Goal: Task Accomplishment & Management: Manage account settings

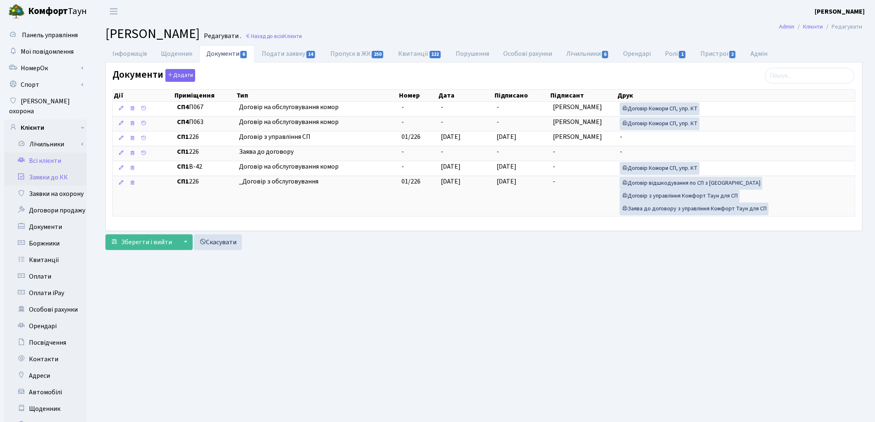
click at [48, 172] on link "Заявки до КК" at bounding box center [45, 177] width 83 height 17
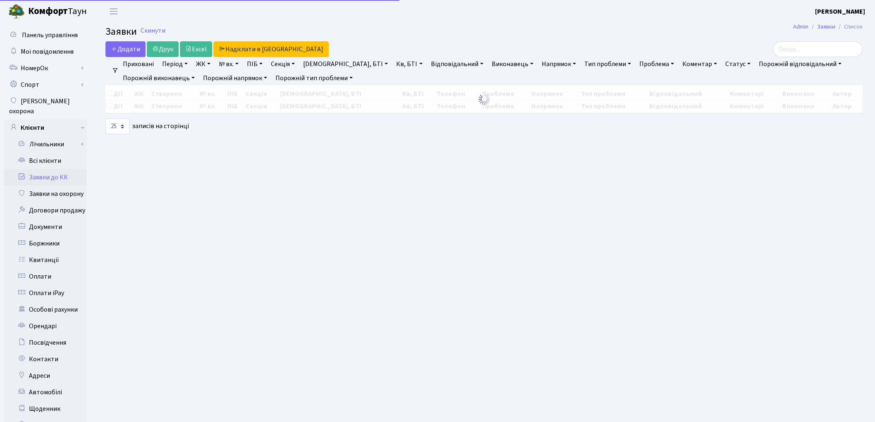
select select "25"
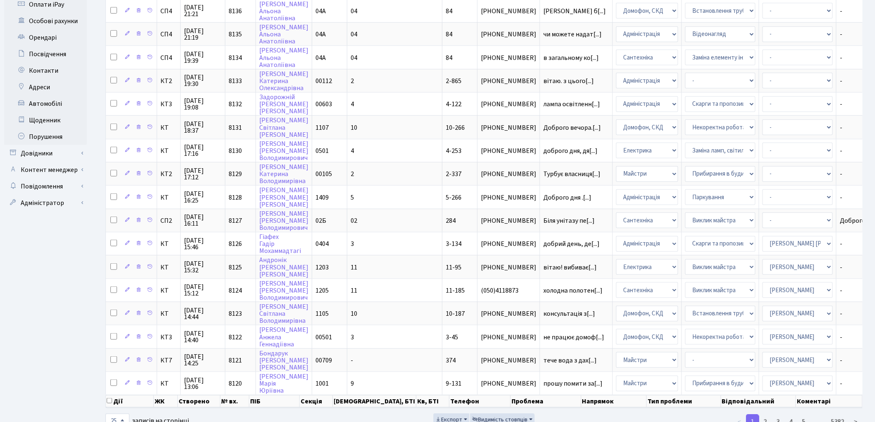
scroll to position [302, 0]
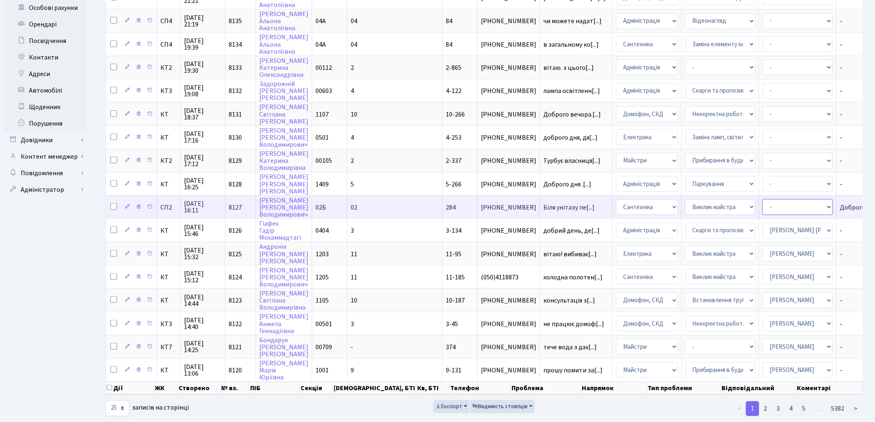
click at [763, 199] on select "- Адміністратор ЖК КТ [PERSON_NAME] [PERSON_NAME] [PERSON_NAME]Ю. [PERSON_NAME]…" at bounding box center [798, 207] width 70 height 16
select select "85"
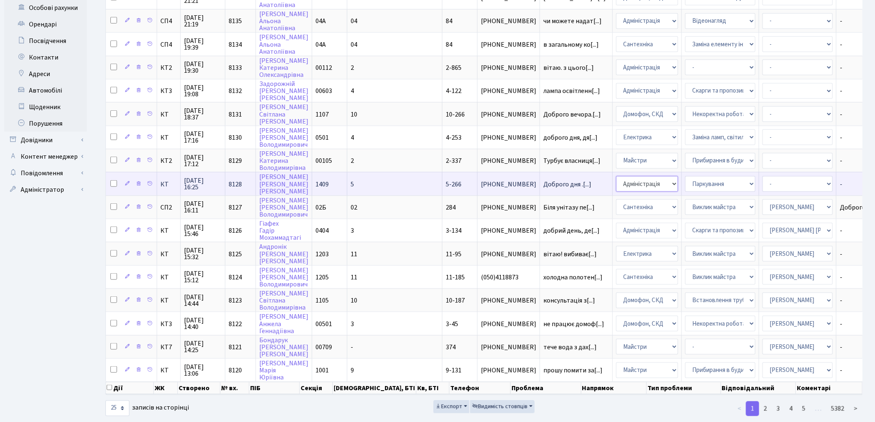
click at [616, 176] on select "- Адміністрація Домофон, СКД Ліфт Майстри Сантехніка Економічний відділ Електри…" at bounding box center [647, 184] width 62 height 16
select select "1"
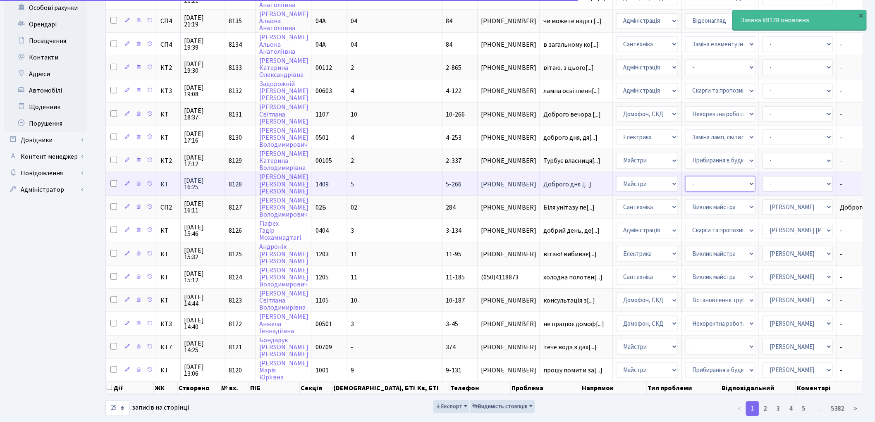
click at [686, 176] on select "- Дитячі майданчики Замовлення плану комунікацій Озеленення Прибирання в будинк…" at bounding box center [721, 184] width 70 height 16
select select "62"
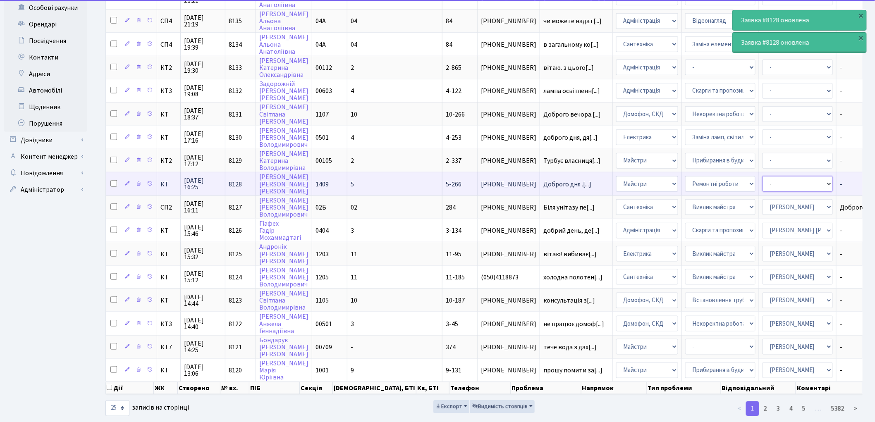
click at [763, 176] on select "- Адміністратор ЖК КТ Вижул В. В. Гордієнко Н.В. Дядюшкін Д.Ю. Кипчук Т. А. Кла…" at bounding box center [798, 184] width 70 height 16
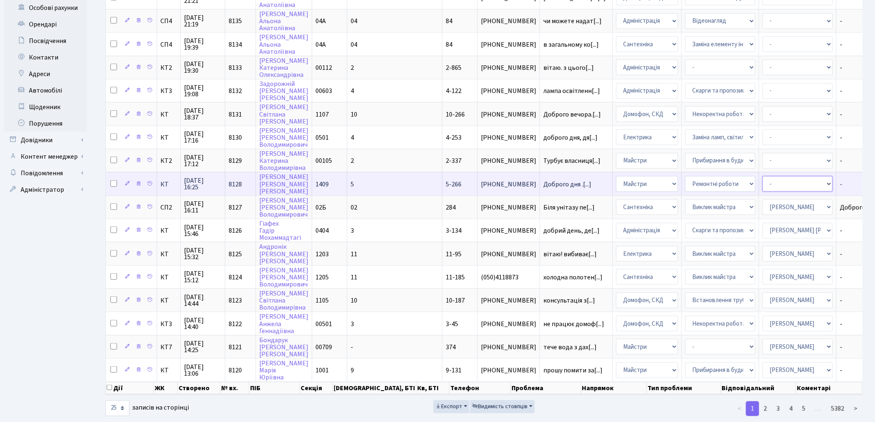
select select "18"
click at [763, 176] on select "- Адміністратор ЖК КТ Вижул В. В. Гордієнко Н.В. Дядюшкін Д.Ю. Кипчук Т. А. Кла…" at bounding box center [798, 184] width 70 height 16
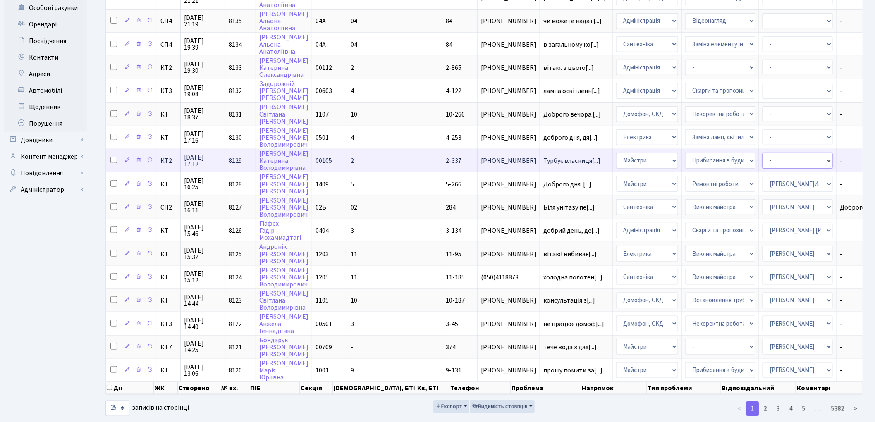
click at [763, 153] on select "- Адміністратор ЖК КТ Вижул В. В. Гордієнко Н.В. Дядюшкін Д.Ю. Кипчук Т. А. Кла…" at bounding box center [798, 161] width 70 height 16
select select "42"
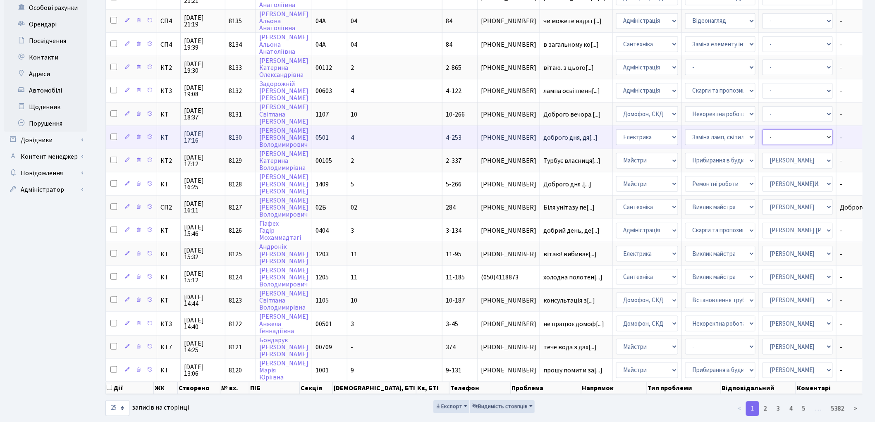
click at [763, 129] on select "- Адміністратор ЖК КТ Вижул В. В. Гордієнко Н.В. Дядюшкін Д.Ю. Кипчук Т. А. Кла…" at bounding box center [798, 137] width 70 height 16
select select "22"
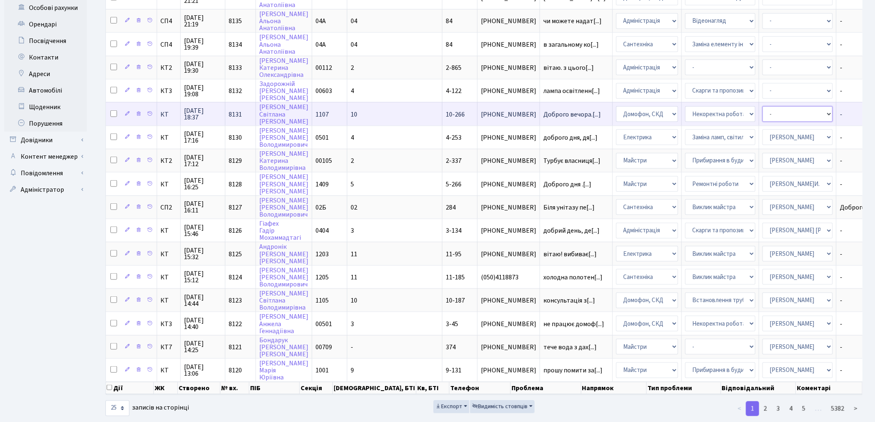
click at [763, 108] on select "- Адміністратор ЖК КТ Вижул В. В. Гордієнко Н.В. Дядюшкін Д.Ю. Кипчук Т. А. Кла…" at bounding box center [798, 114] width 70 height 16
select select "22"
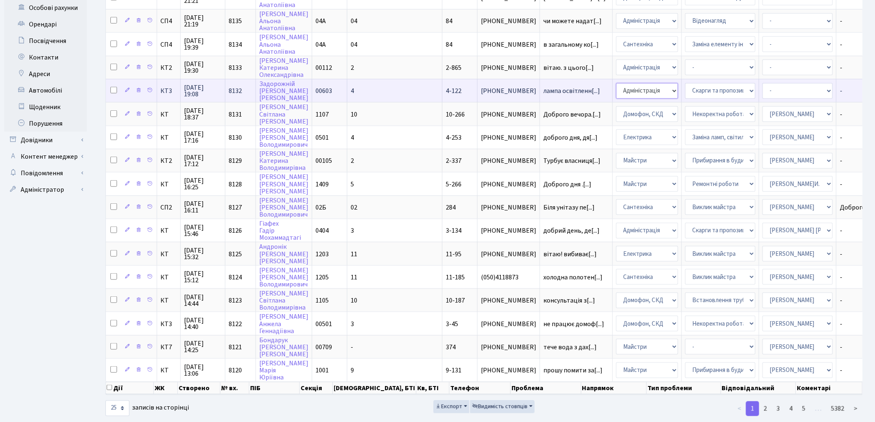
click at [616, 84] on select "- Адміністрація Домофон, СКД Ліфт Майстри Сантехніка Економічний відділ Електри…" at bounding box center [647, 91] width 62 height 16
select select "3"
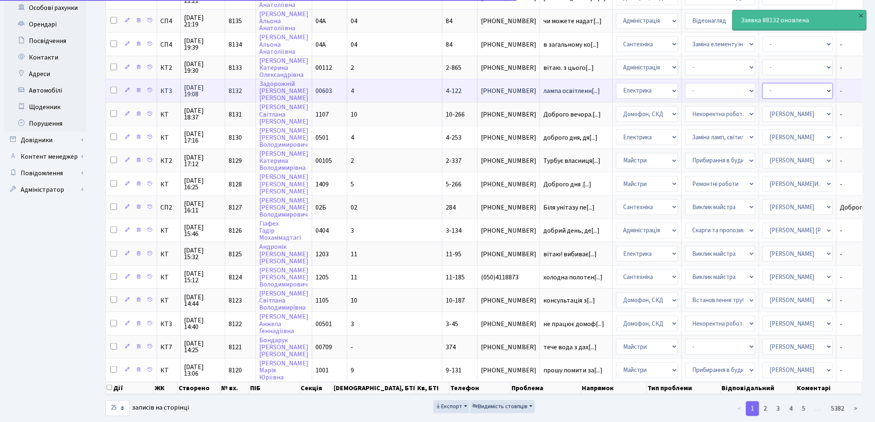
click at [763, 83] on select "- Адміністратор ЖК КТ Вижул В. В. Гордієнко Н.В. Дядюшкін Д.Ю. Кипчук Т. А. Кла…" at bounding box center [798, 91] width 70 height 16
select select "22"
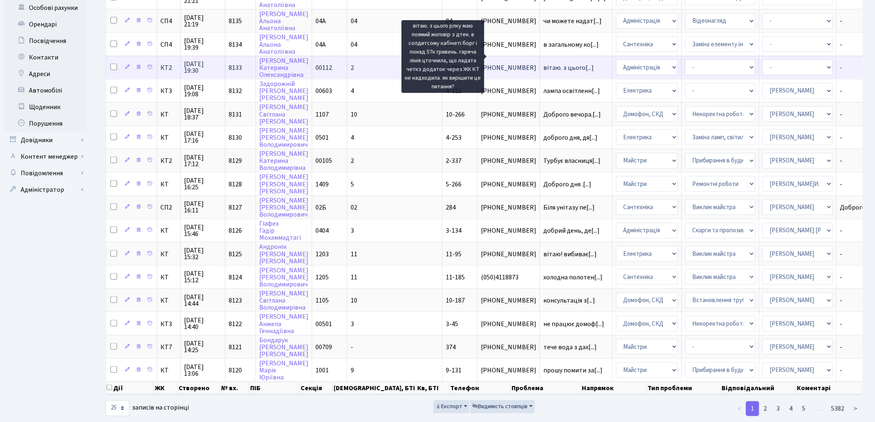
click at [544, 63] on span "вітаю. з цього[...]" at bounding box center [569, 67] width 50 height 9
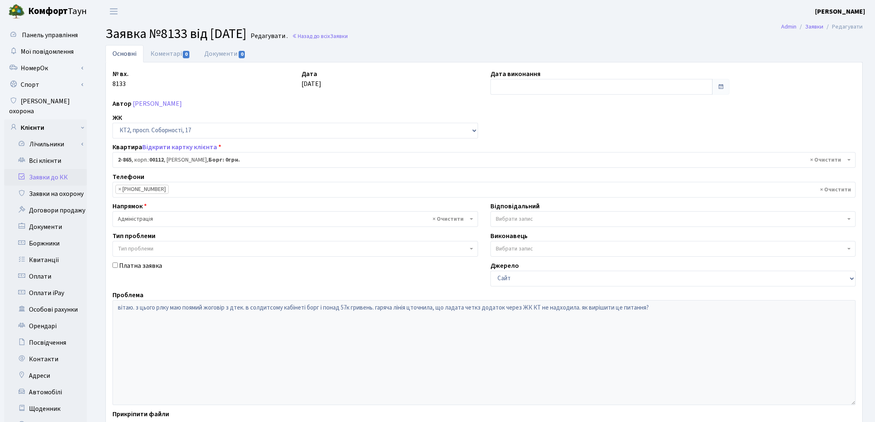
select select "15915"
click at [187, 216] on span "× Адміністрація" at bounding box center [293, 219] width 350 height 8
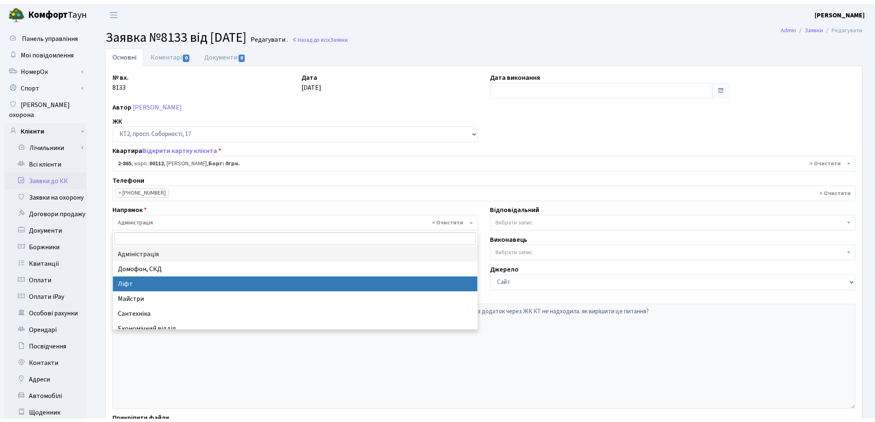
scroll to position [46, 0]
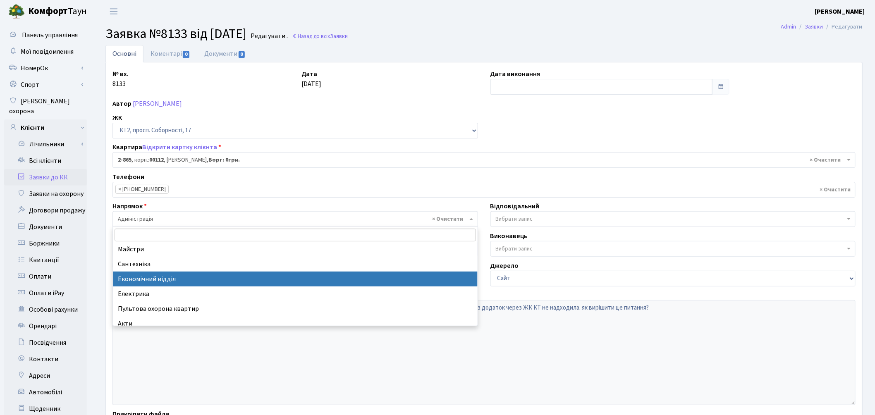
select select "9"
select select
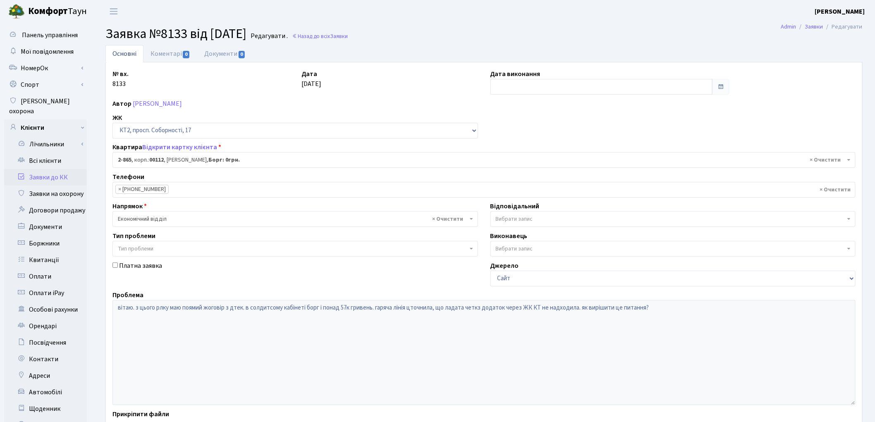
click at [499, 218] on span "Вибрати запис" at bounding box center [514, 219] width 37 height 8
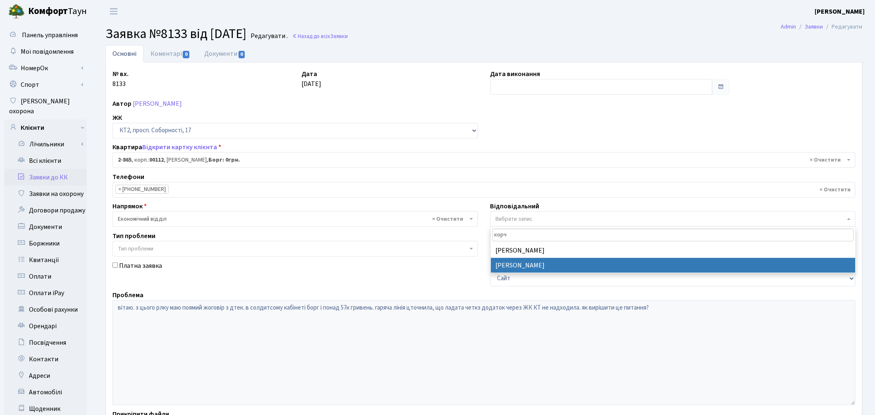
type input "корч"
select select "33"
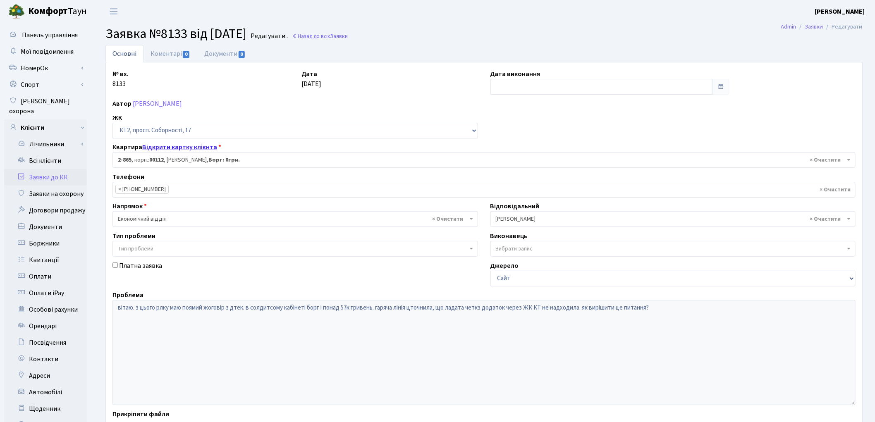
click at [199, 146] on link "Відкрити картку клієнта" at bounding box center [179, 147] width 75 height 9
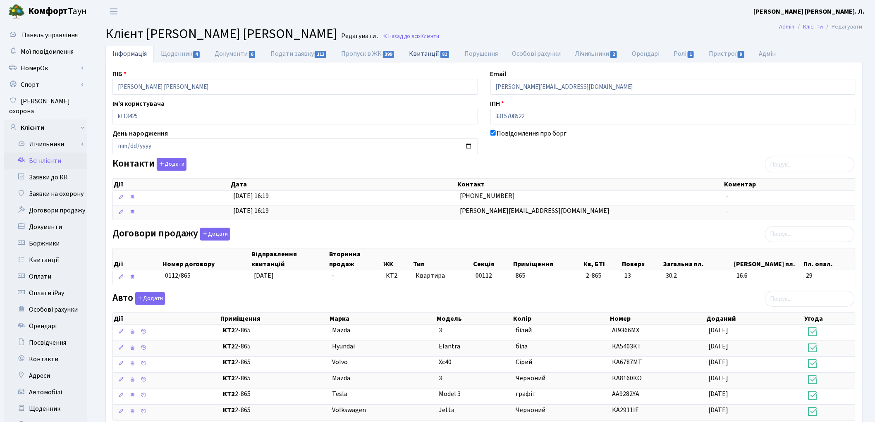
click at [444, 57] on span "81" at bounding box center [445, 54] width 9 height 7
select select "25"
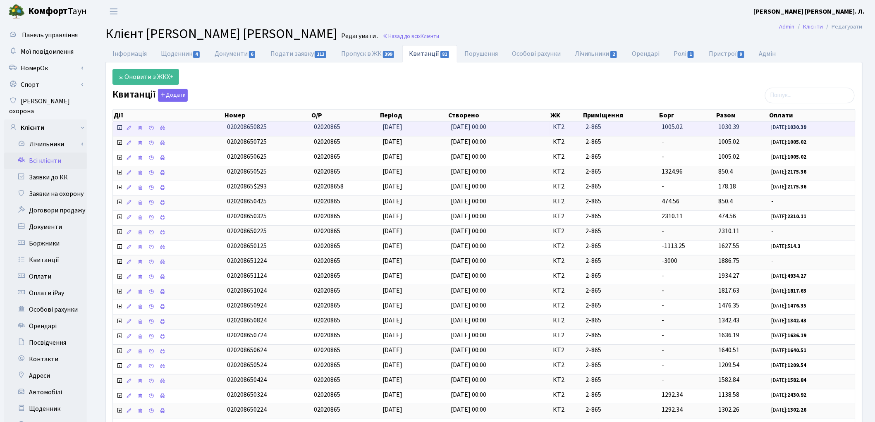
click at [120, 129] on icon at bounding box center [119, 128] width 7 height 7
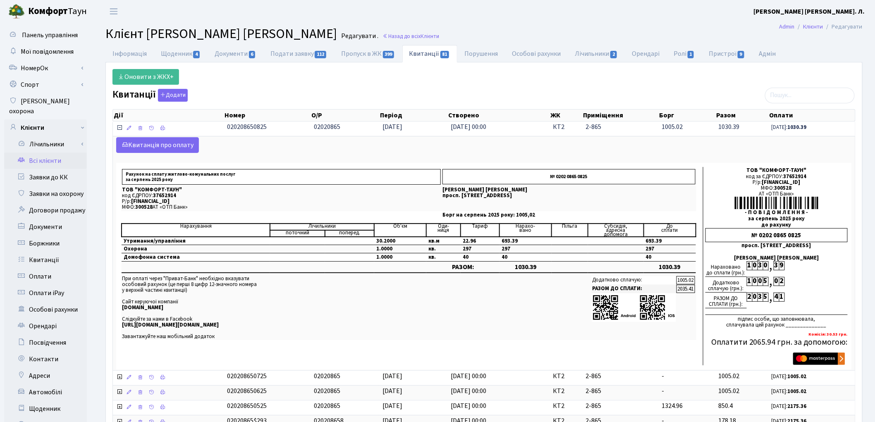
click at [120, 129] on icon at bounding box center [119, 128] width 7 height 7
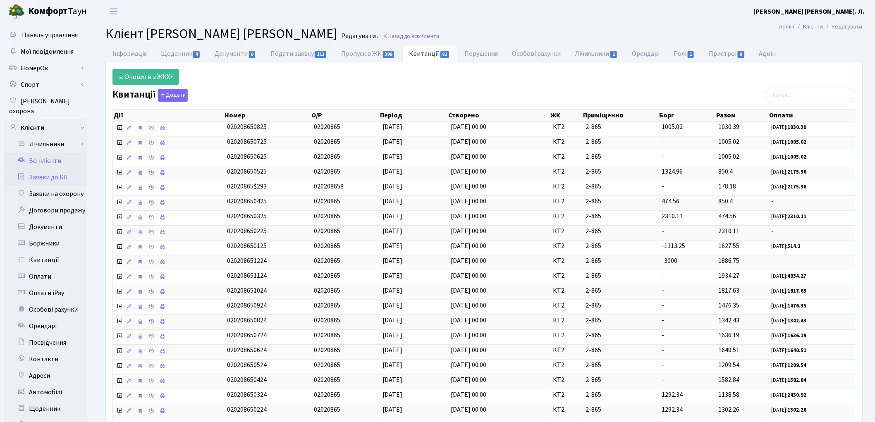
click at [61, 171] on link "Заявки до КК" at bounding box center [45, 177] width 83 height 17
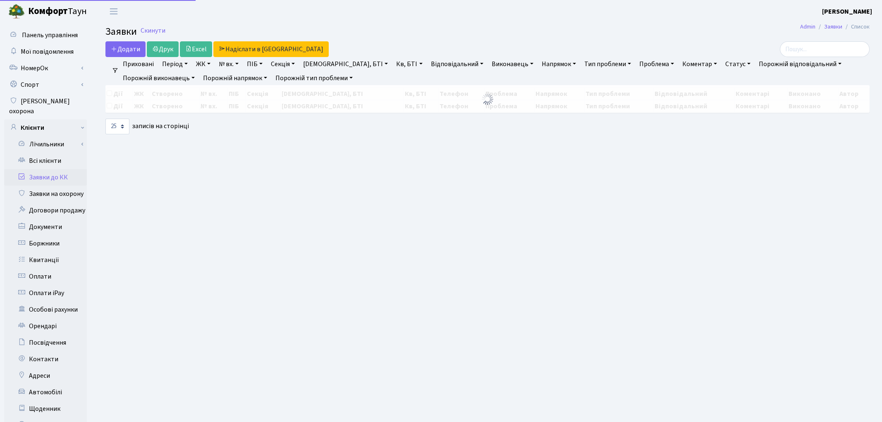
select select "25"
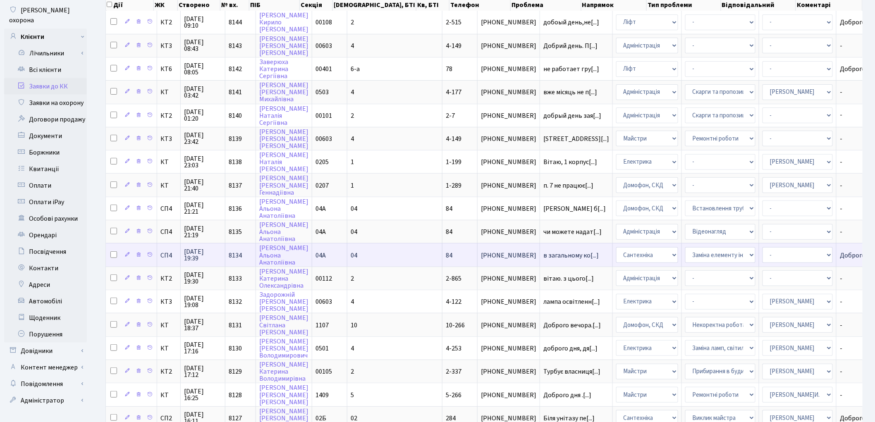
scroll to position [92, 0]
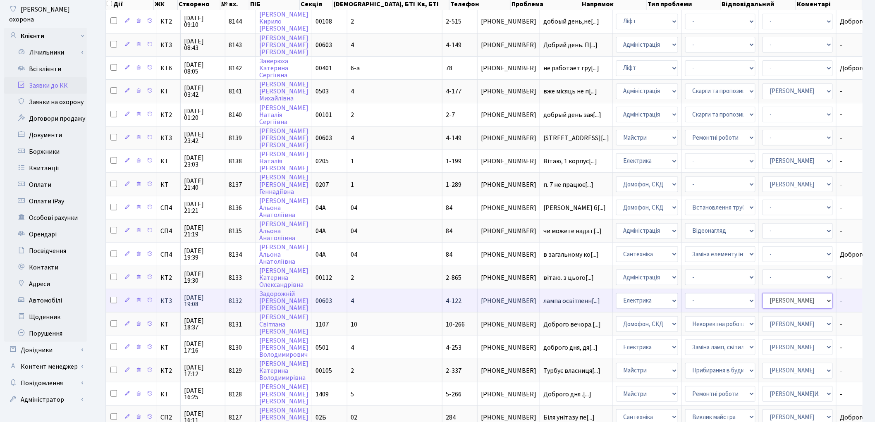
click at [763, 293] on select "- Адміністратор ЖК КТ [PERSON_NAME] [PERSON_NAME] [PERSON_NAME]Ю. [PERSON_NAME]…" at bounding box center [798, 301] width 70 height 16
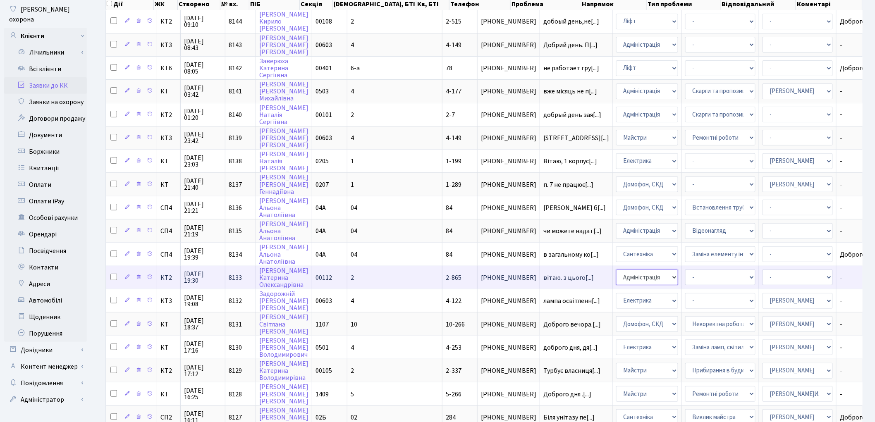
click at [616, 270] on select "- Адміністрація Домофон, СКД Ліфт Майстри Сантехніка Економічний відділ Електри…" at bounding box center [647, 278] width 62 height 16
select select "9"
click at [763, 270] on select "- Адміністратор ЖК КТ Вижул В. В. Гордієнко Н.В. Дядюшкін Д.Ю. Кипчук Т. А. Кла…" at bounding box center [798, 278] width 70 height 16
select select "33"
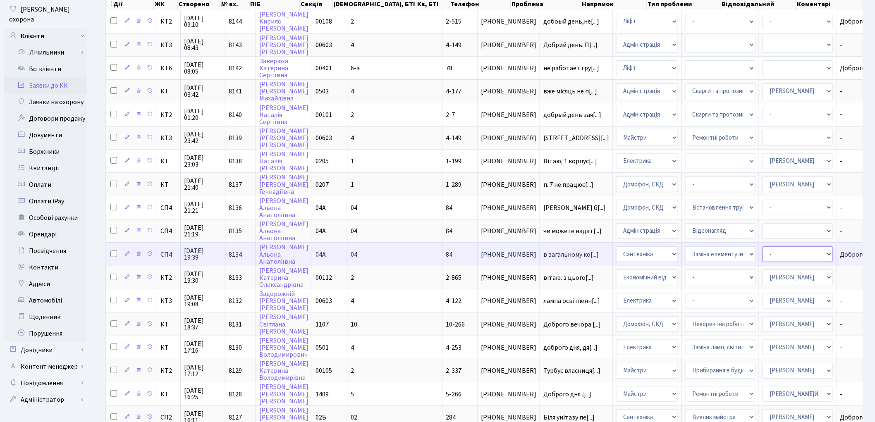
click at [763, 247] on select "- Адміністратор ЖК КТ Вижул В. В. Гордієнко Н.В. Дядюшкін Д.Ю. Кипчук Т. А. Кла…" at bounding box center [798, 255] width 70 height 16
select select "85"
click at [763, 247] on select "- Адміністратор ЖК КТ Вижул В. В. Гордієнко Н.В. Дядюшкін Д.Ю. Кипчук Т. А. Кла…" at bounding box center [798, 255] width 70 height 16
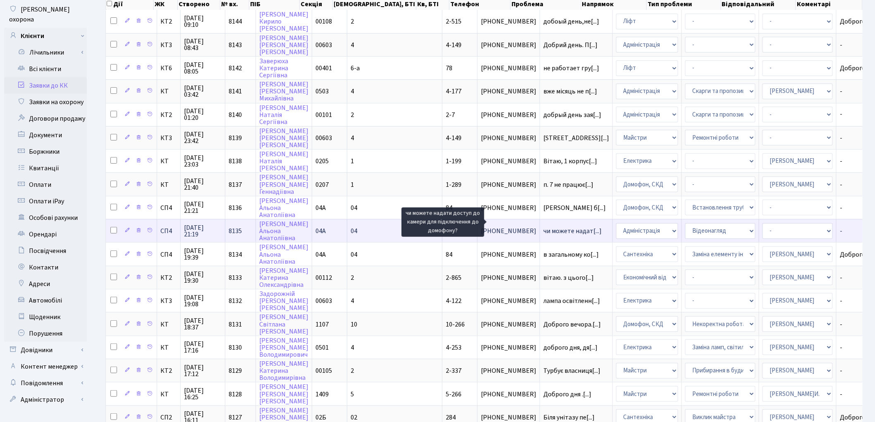
click at [544, 227] on span "чи можете надат[...]" at bounding box center [573, 231] width 58 height 9
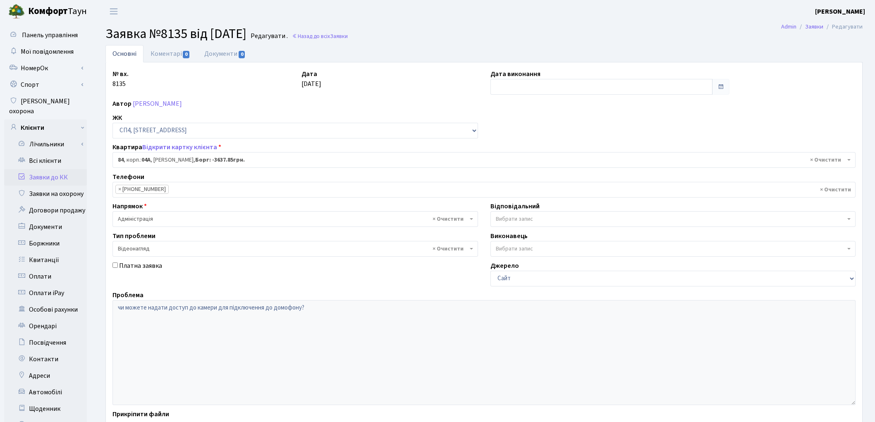
select select "21112"
select select "45"
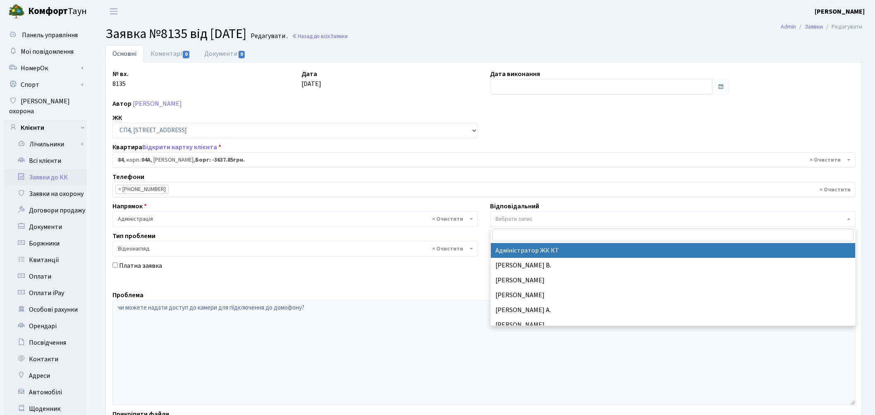
click at [522, 222] on span "Вибрати запис" at bounding box center [514, 219] width 37 height 8
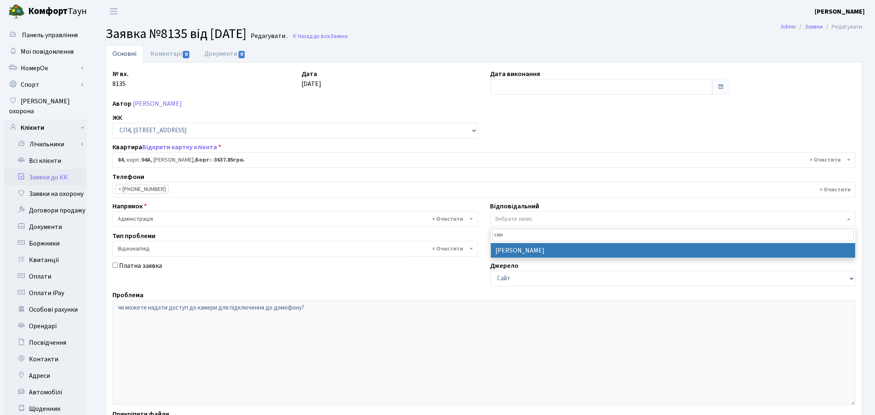
type input "син"
select select "85"
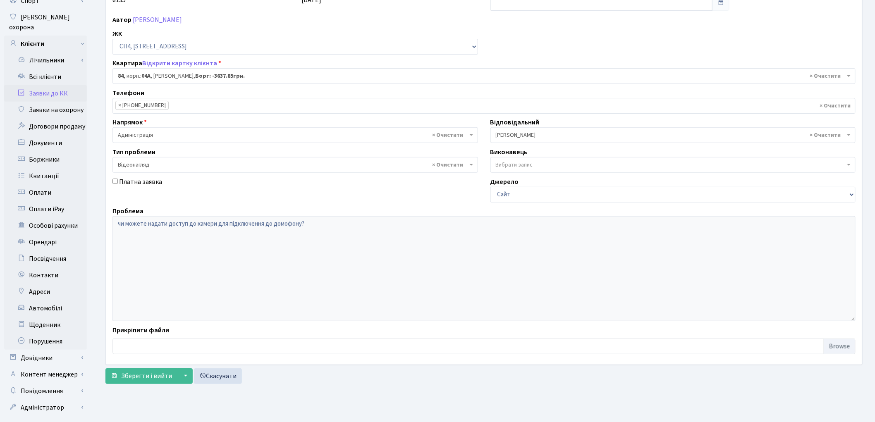
scroll to position [92, 0]
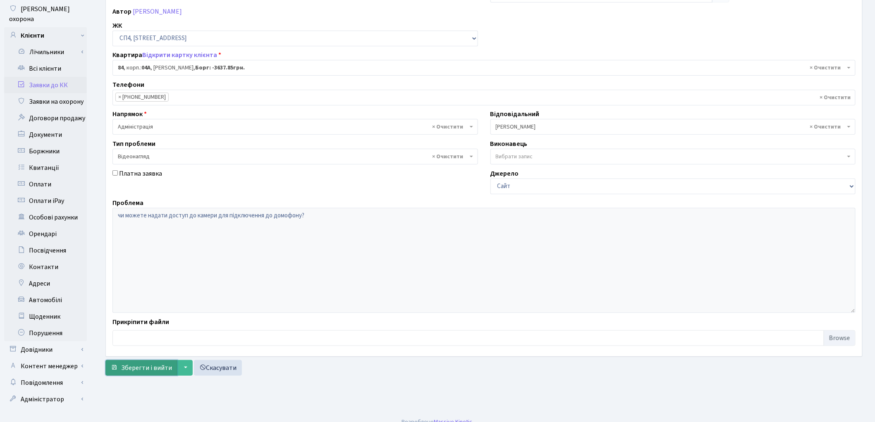
click at [147, 372] on span "Зберегти і вийти" at bounding box center [146, 368] width 51 height 9
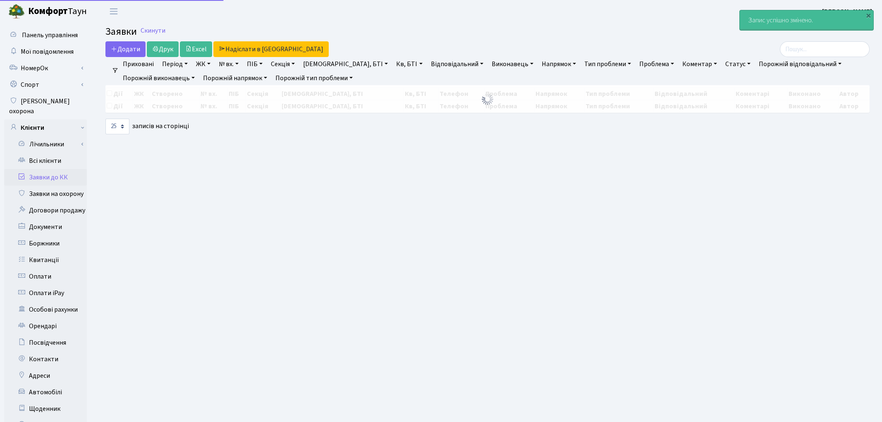
select select "25"
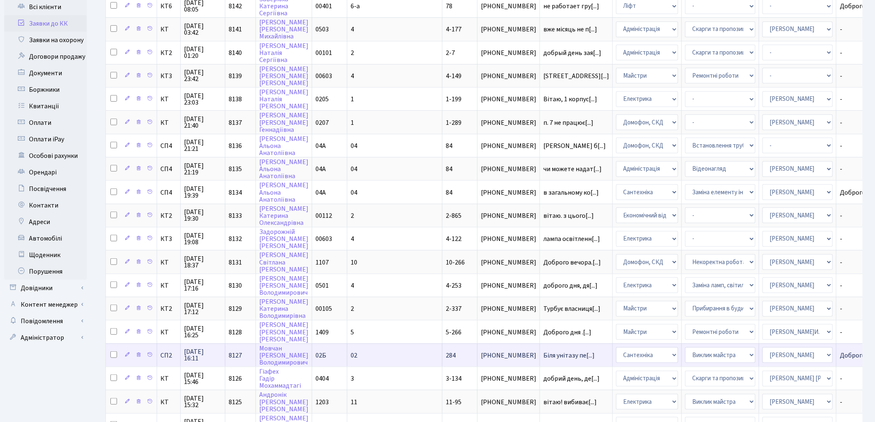
scroll to position [138, 0]
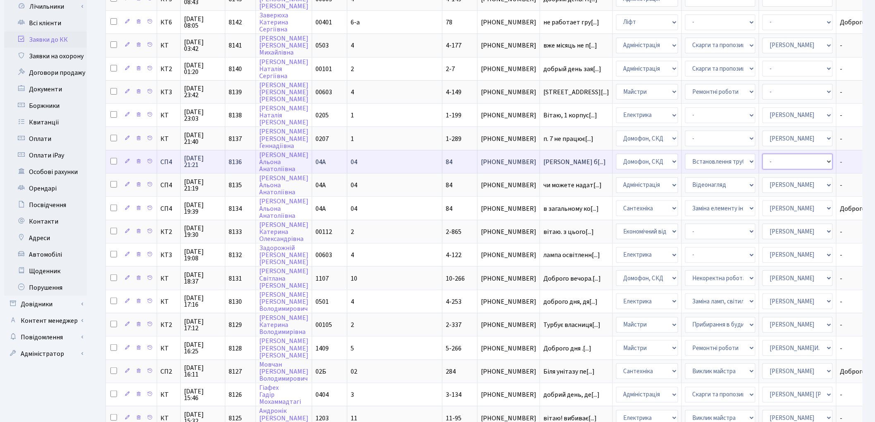
click at [763, 156] on select "- Адміністратор ЖК КТ Вижул В. В. Гордієнко Н.В. Дядюшкін Д.Ю. Кипчук Т. А. Кла…" at bounding box center [798, 162] width 70 height 16
select select "85"
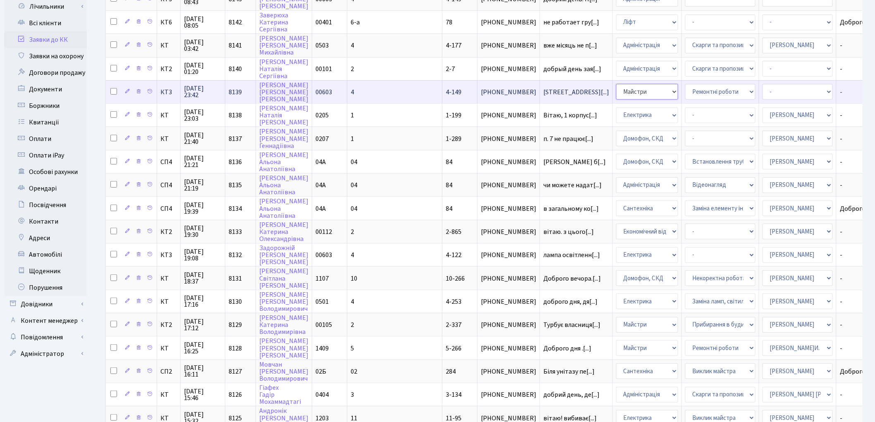
click at [616, 84] on select "- Адміністрація Домофон, СКД Ліфт Майстри Сантехніка Економічний відділ Електри…" at bounding box center [647, 92] width 62 height 16
select select "3"
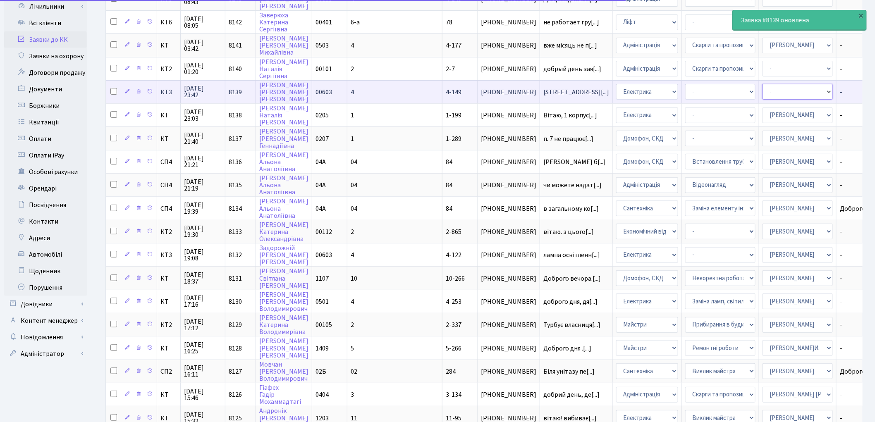
click at [763, 87] on select "- Адміністратор ЖК КТ Вижул В. В. Гордієнко Н.В. Дядюшкін Д.Ю. Кипчук Т. А. Кла…" at bounding box center [798, 92] width 70 height 16
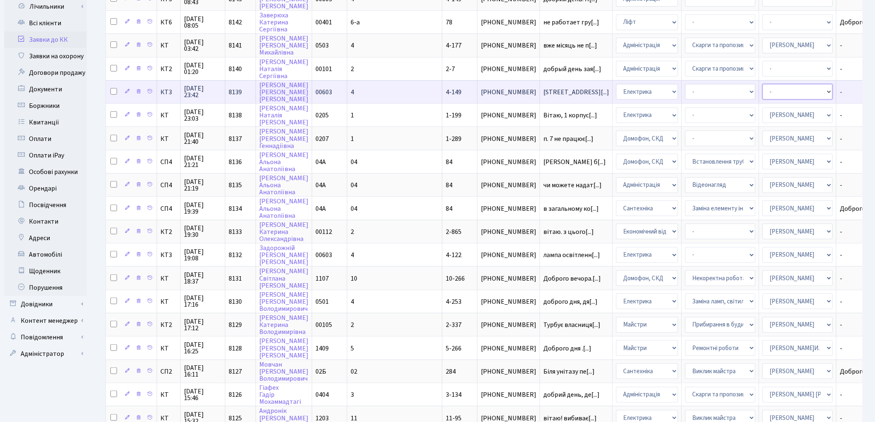
select select "22"
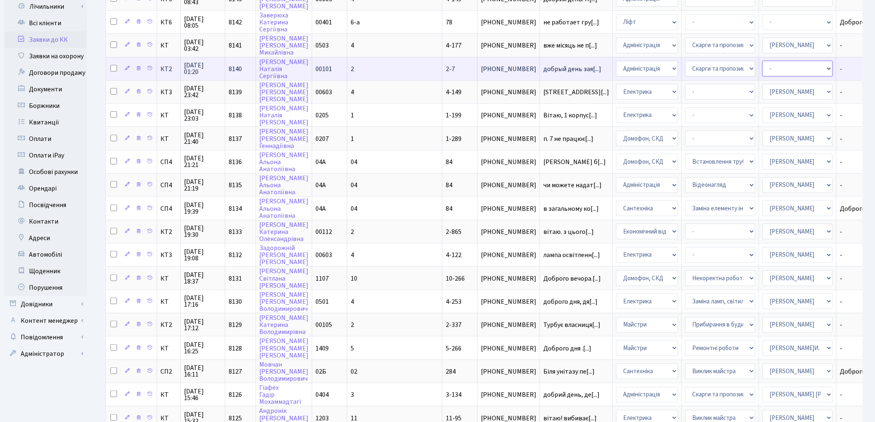
click at [763, 62] on select "- Адміністратор ЖК КТ Вижул В. В. Гордієнко Н.В. Дядюшкін Д.Ю. Кипчук Т. А. Кла…" at bounding box center [798, 69] width 70 height 16
select select "25"
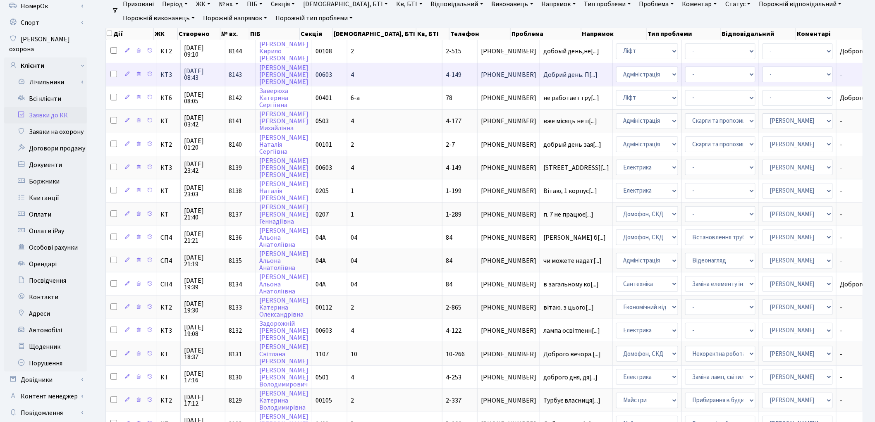
scroll to position [46, 0]
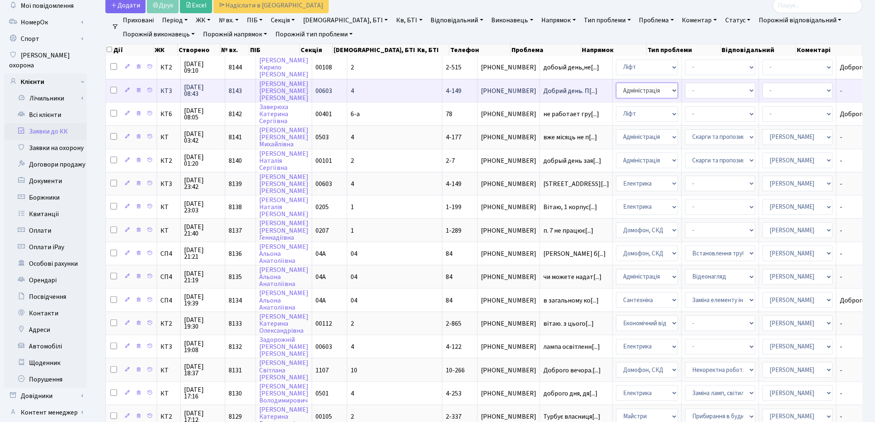
click at [616, 93] on select "- Адміністрація Домофон, СКД Ліфт Майстри Сантехніка Економічний відділ Електри…" at bounding box center [647, 91] width 62 height 16
click at [763, 90] on select "- Адміністратор ЖК КТ Вижул В. В. Гордієнко Н.В. Дядюшкін Д.Ю. Кипчук Т. А. Кла…" at bounding box center [798, 91] width 70 height 16
select select "25"
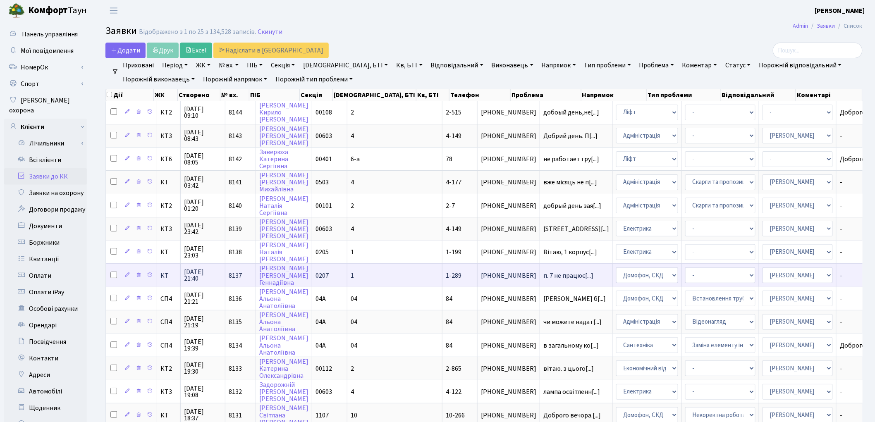
scroll to position [0, 0]
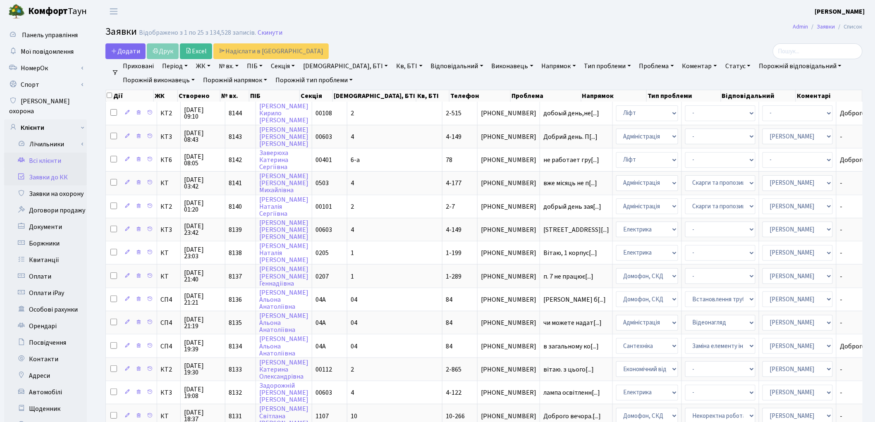
click at [51, 153] on link "Всі клієнти" at bounding box center [45, 161] width 83 height 17
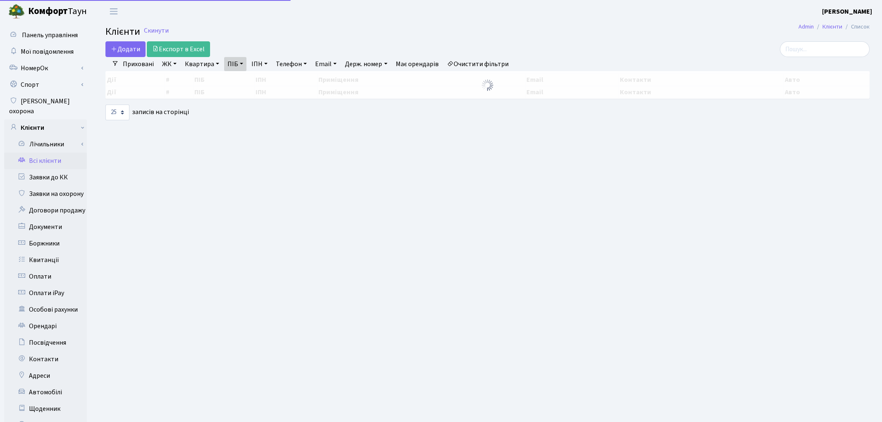
select select "25"
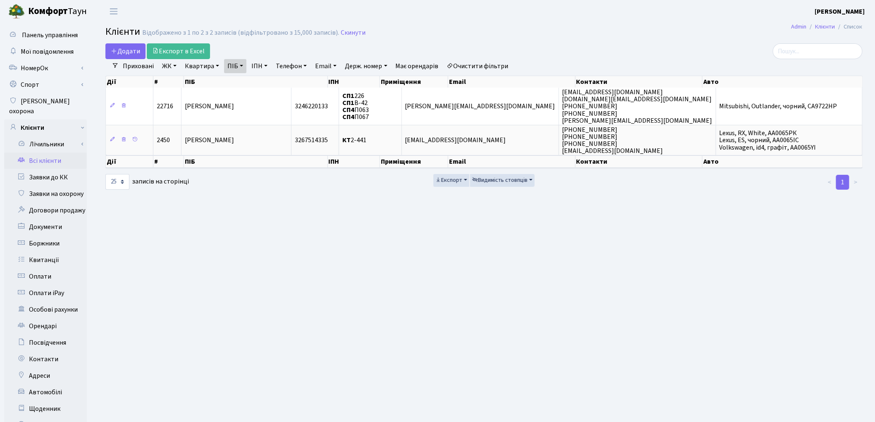
click at [501, 67] on link "Очистити фільтри" at bounding box center [478, 66] width 68 height 14
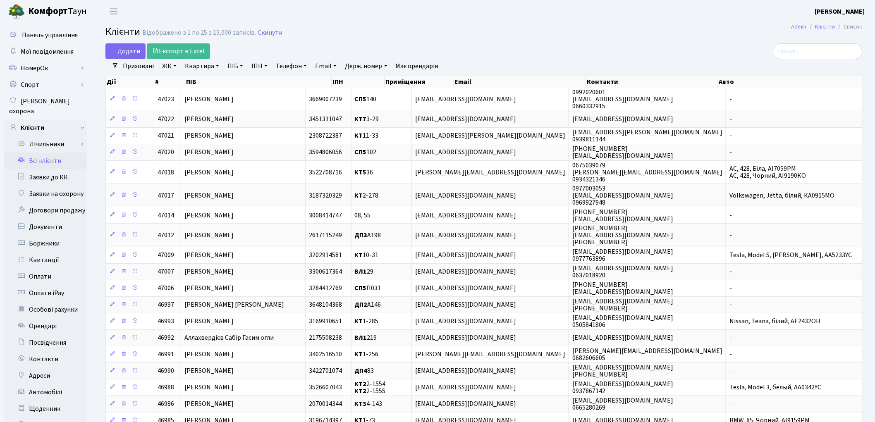
click at [202, 70] on link "Квартира" at bounding box center [202, 66] width 41 height 14
type input "311"
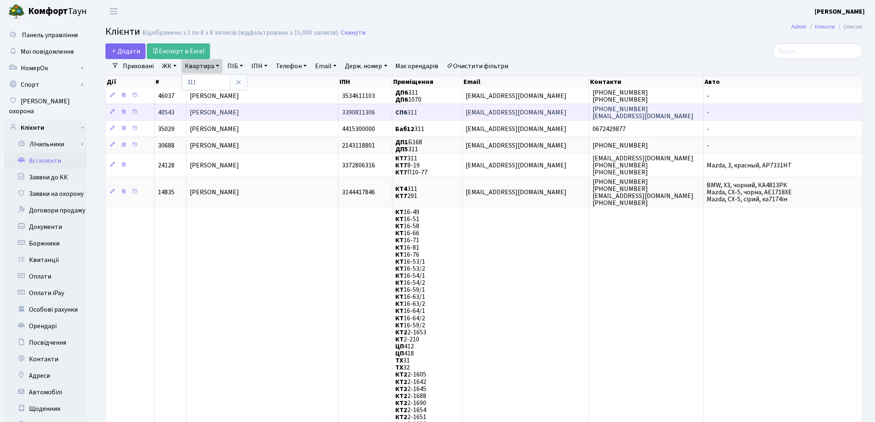
click at [233, 113] on span "Островська Ірина Олегівна" at bounding box center [214, 112] width 49 height 9
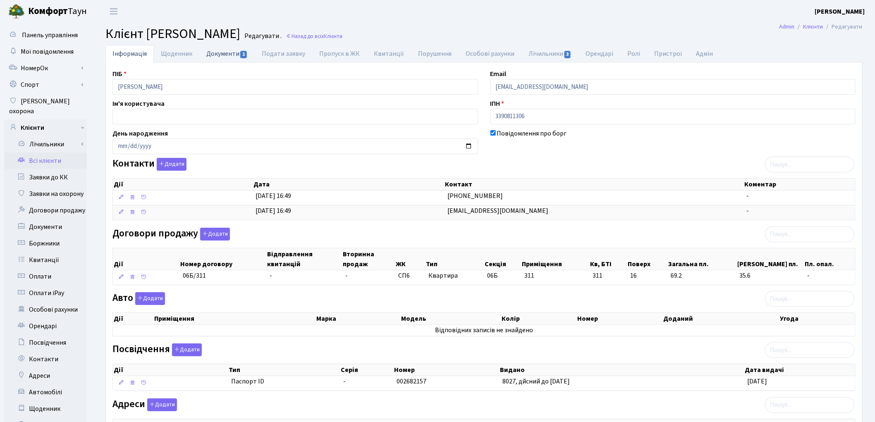
click at [217, 55] on link "Документи 1" at bounding box center [226, 53] width 55 height 17
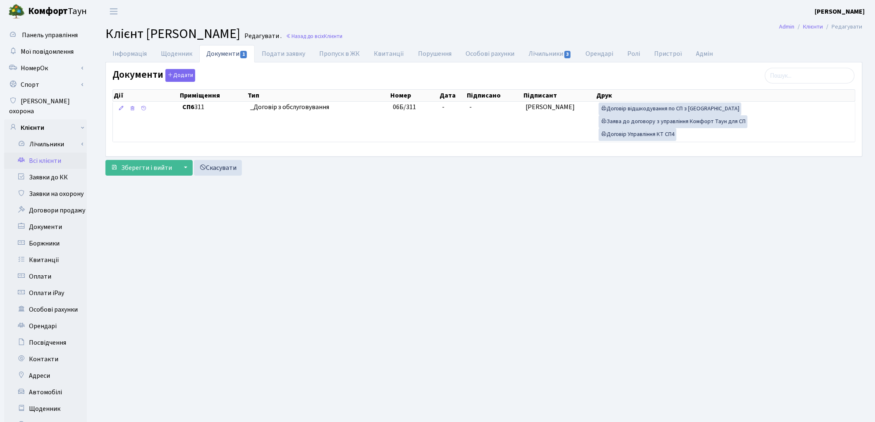
click at [54, 153] on link "Всі клієнти" at bounding box center [45, 161] width 83 height 17
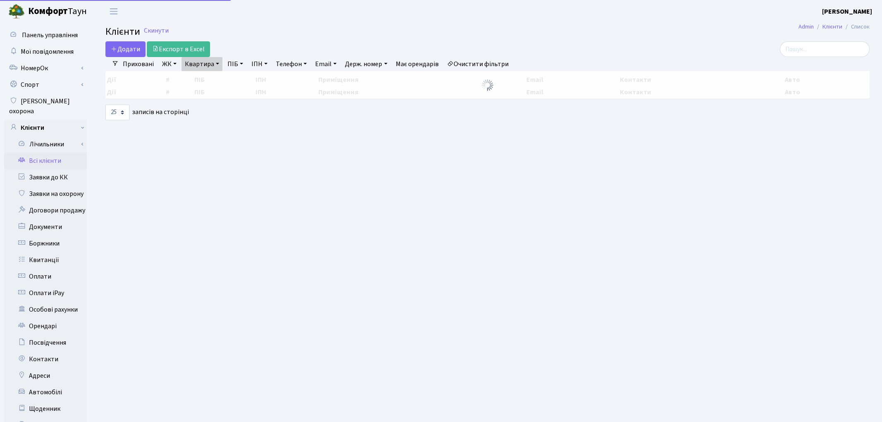
select select "25"
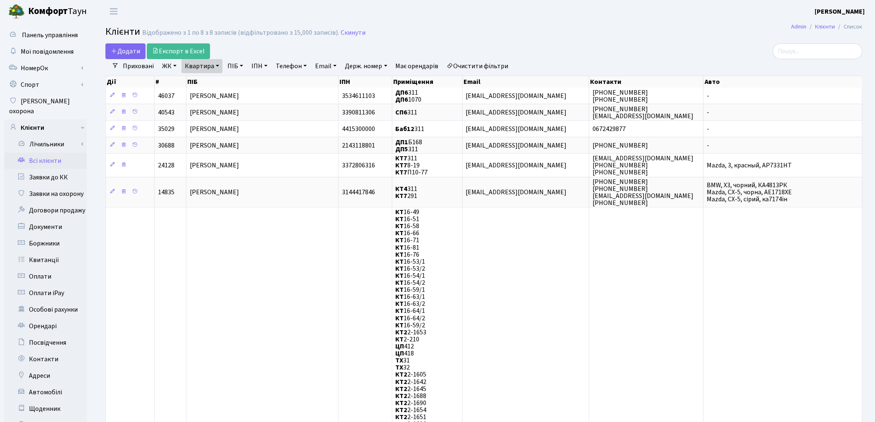
click at [481, 61] on link "Очистити фільтри" at bounding box center [478, 66] width 68 height 14
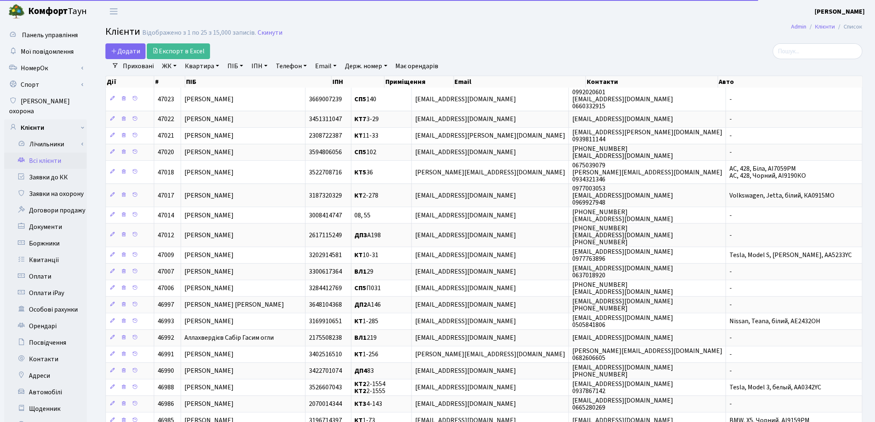
click at [235, 69] on link "ПІБ" at bounding box center [235, 66] width 22 height 14
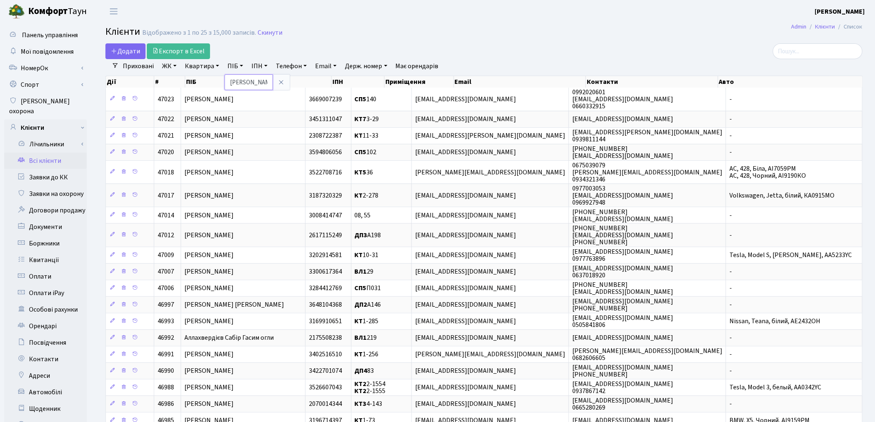
type input "щербенко"
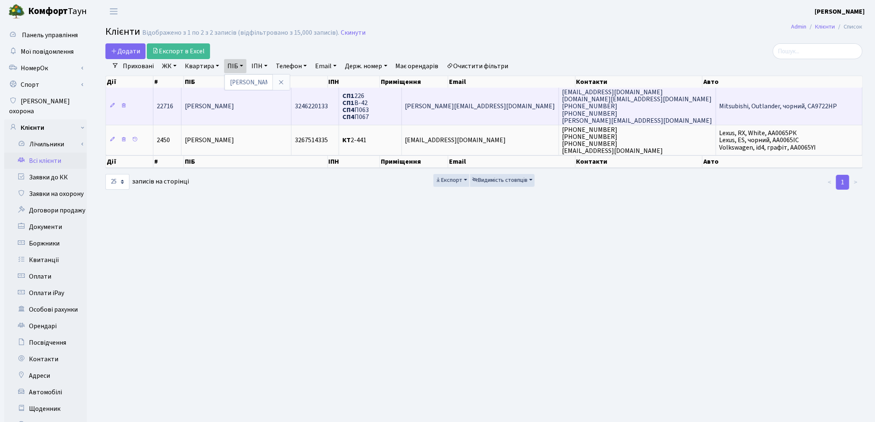
click at [226, 106] on span "[PERSON_NAME]" at bounding box center [209, 106] width 49 height 9
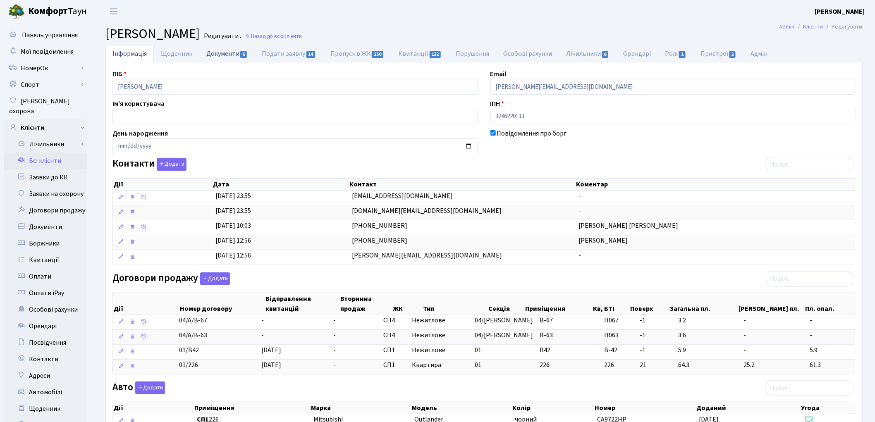
click at [230, 52] on link "Документи 6" at bounding box center [226, 53] width 55 height 17
select select "25"
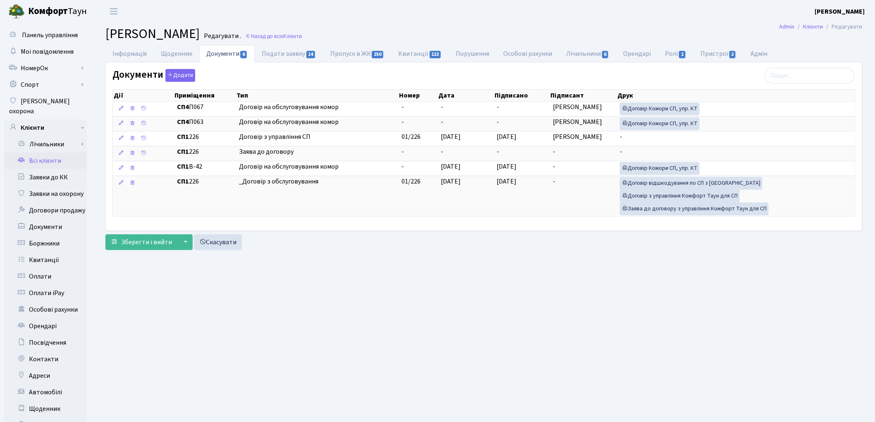
click at [42, 153] on link "Всі клієнти" at bounding box center [45, 161] width 83 height 17
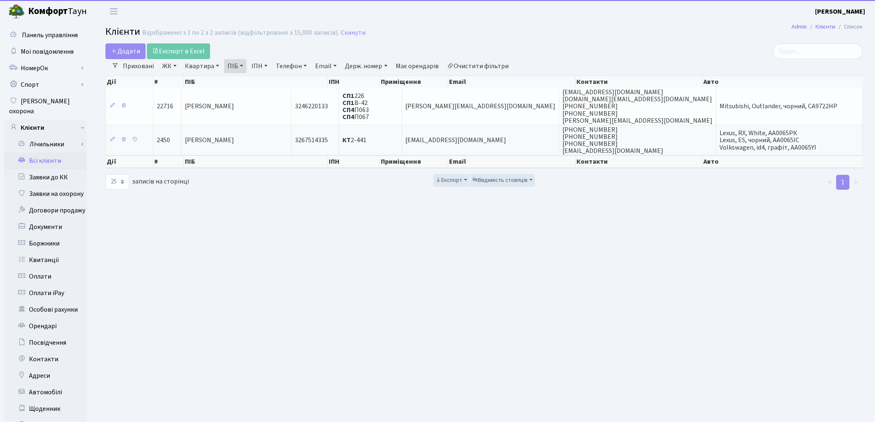
select select "25"
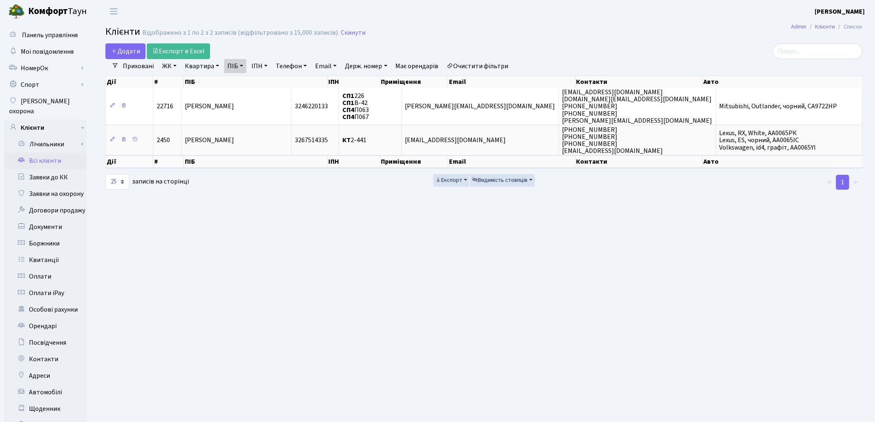
click at [498, 64] on link "Очистити фільтри" at bounding box center [478, 66] width 68 height 14
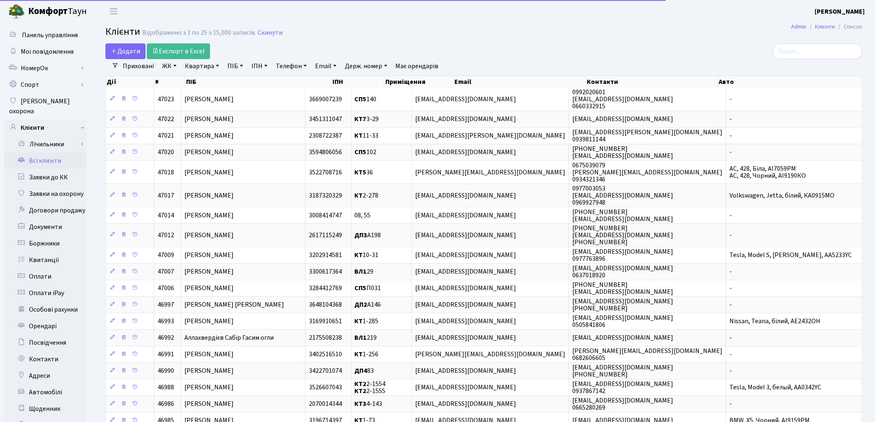
click at [230, 67] on link "ПІБ" at bounding box center [235, 66] width 22 height 14
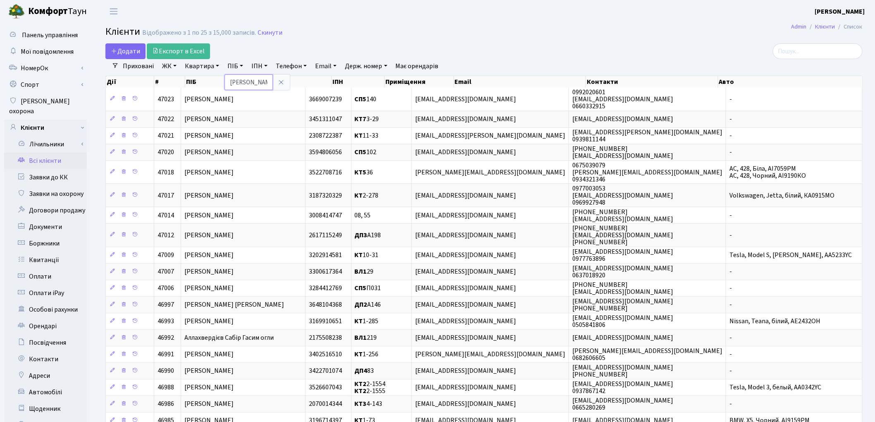
type input "коган"
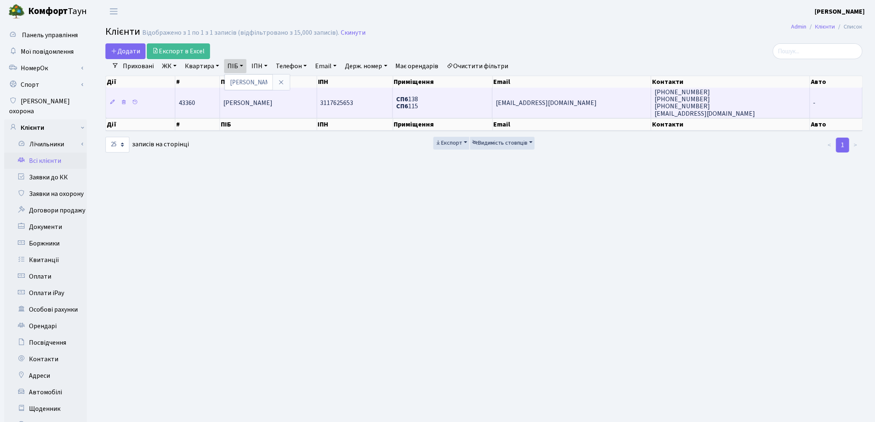
click at [246, 100] on span "[PERSON_NAME]" at bounding box center [247, 102] width 49 height 9
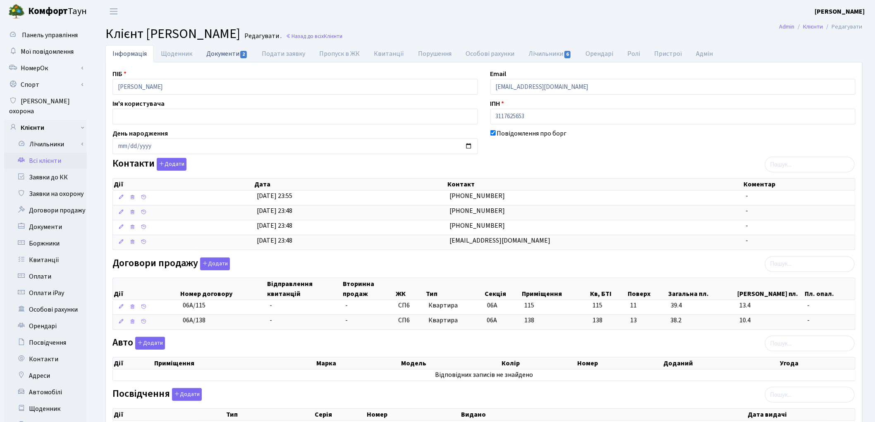
click at [225, 58] on link "Документи 2" at bounding box center [226, 53] width 55 height 17
select select "25"
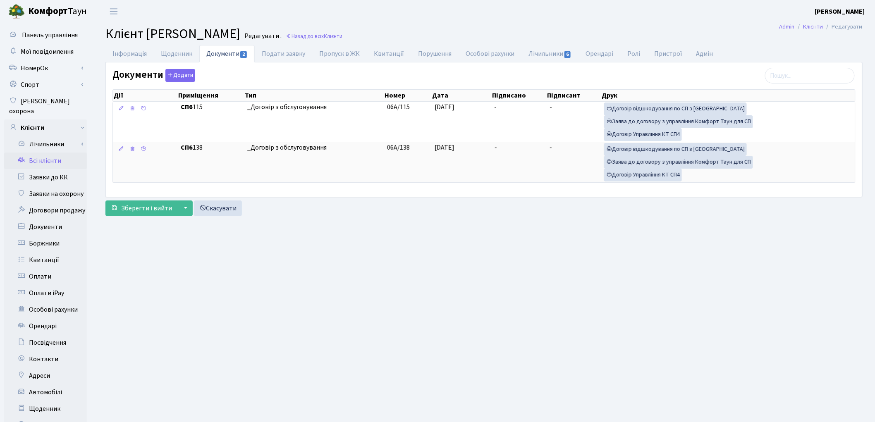
click at [47, 153] on link "Всі клієнти" at bounding box center [45, 161] width 83 height 17
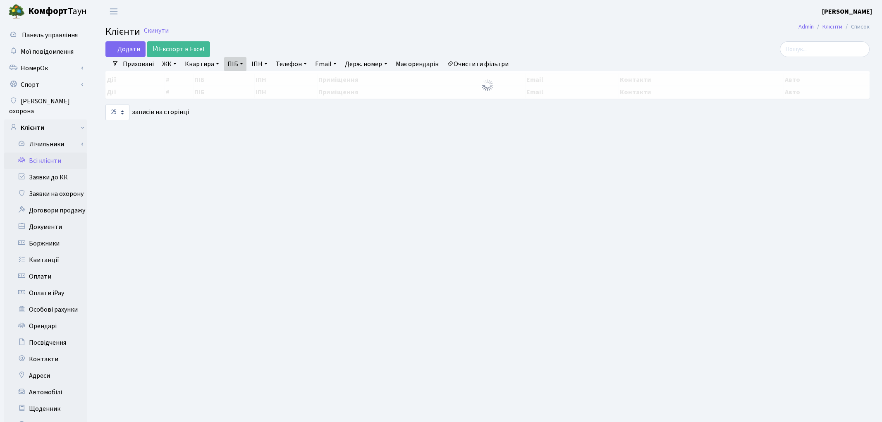
select select "25"
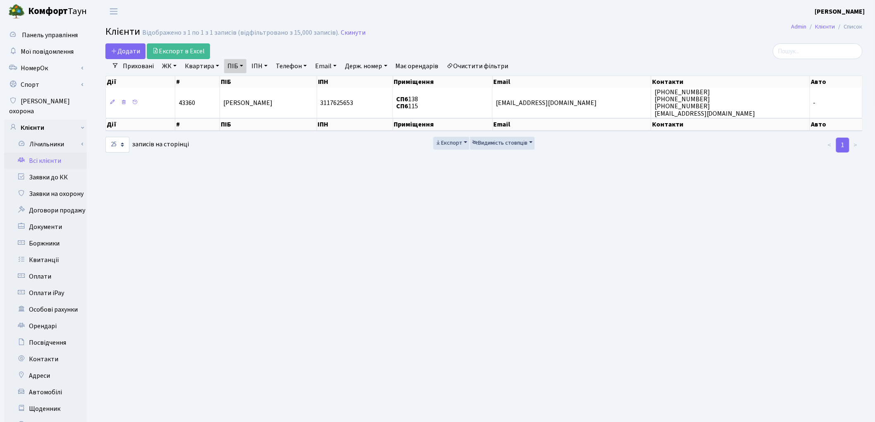
click at [243, 67] on link "ПІБ" at bounding box center [235, 66] width 22 height 14
click at [252, 85] on input "коган" at bounding box center [249, 82] width 48 height 16
type input "к"
type input "мурахов"
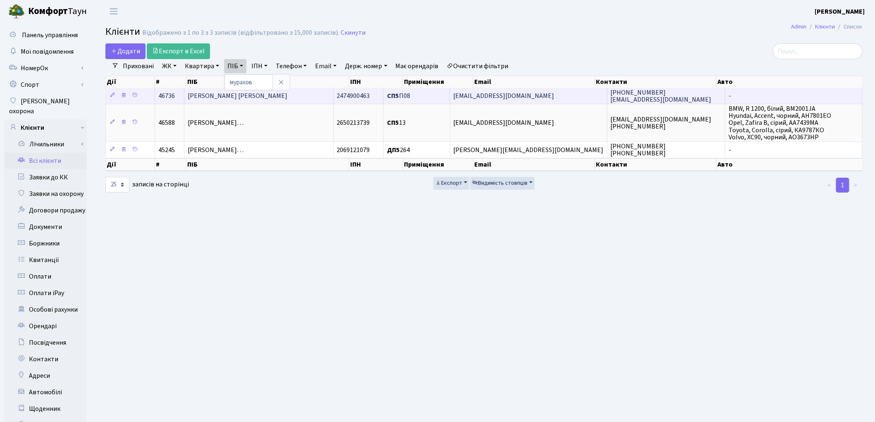
click at [273, 97] on span "[PERSON_NAME] [PERSON_NAME]" at bounding box center [238, 95] width 100 height 9
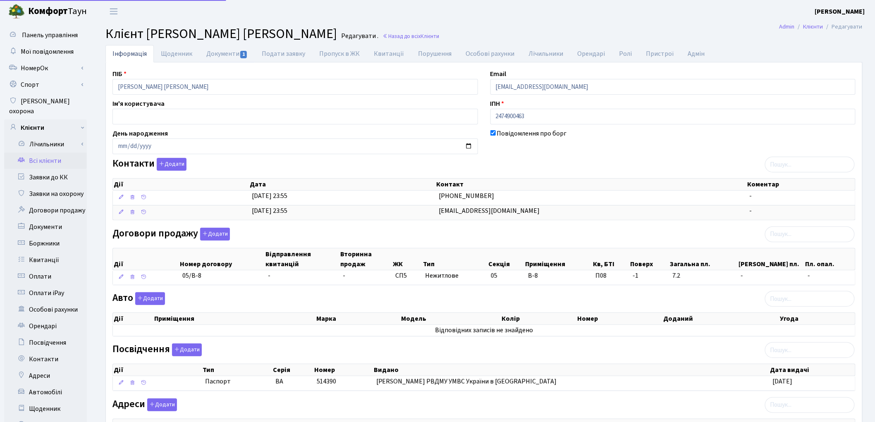
click at [214, 54] on link "Документи 1" at bounding box center [226, 53] width 55 height 17
select select "25"
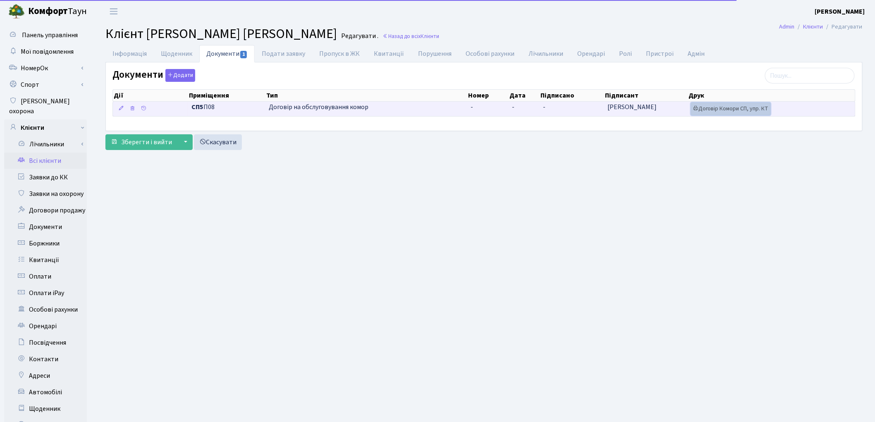
click at [731, 107] on link "Договір Комори СП, упр. КТ" at bounding box center [731, 109] width 80 height 13
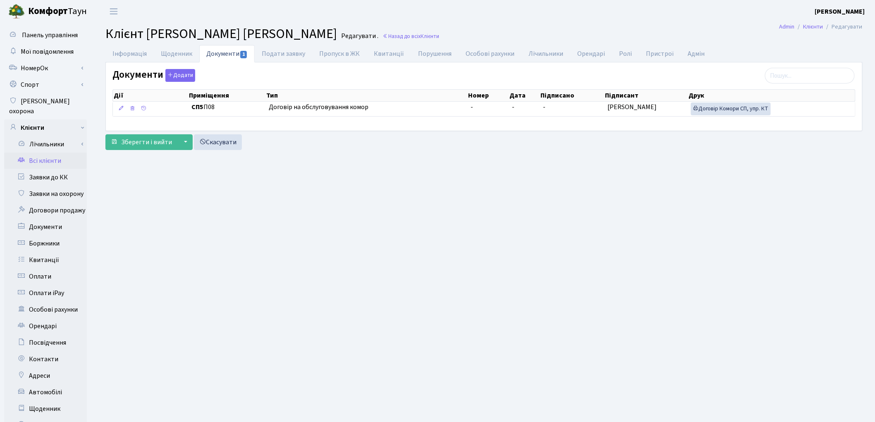
click at [56, 153] on link "Всі клієнти" at bounding box center [45, 161] width 83 height 17
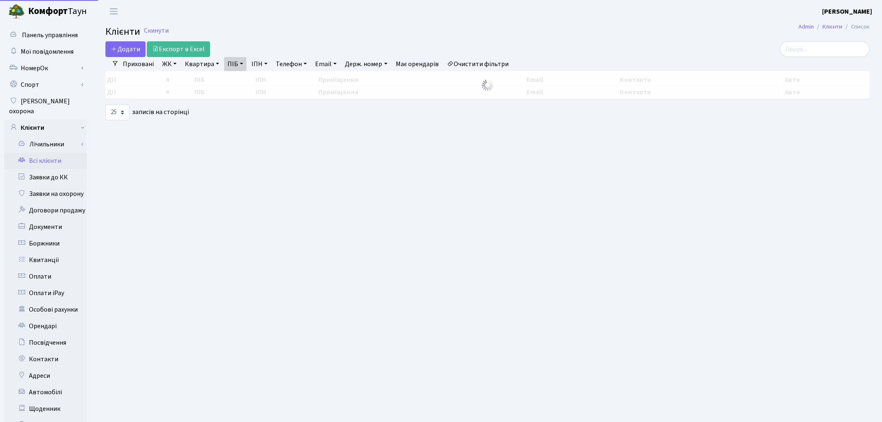
select select "25"
click at [199, 67] on link "Квартира" at bounding box center [202, 64] width 41 height 14
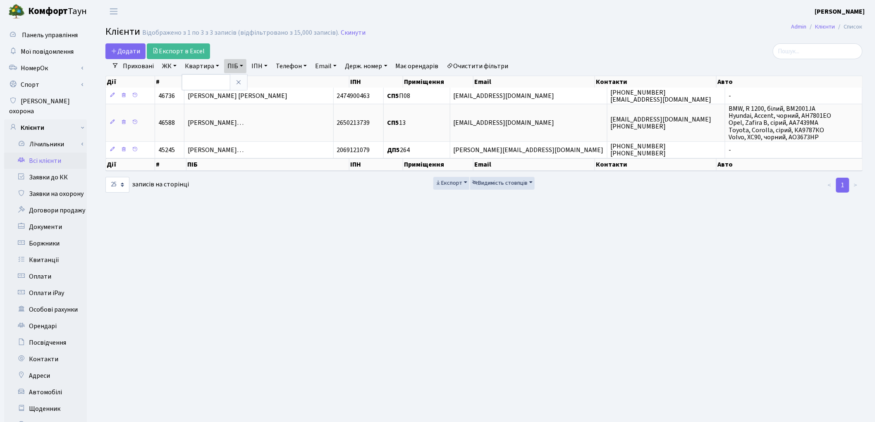
click at [503, 68] on link "Очистити фільтри" at bounding box center [478, 66] width 68 height 14
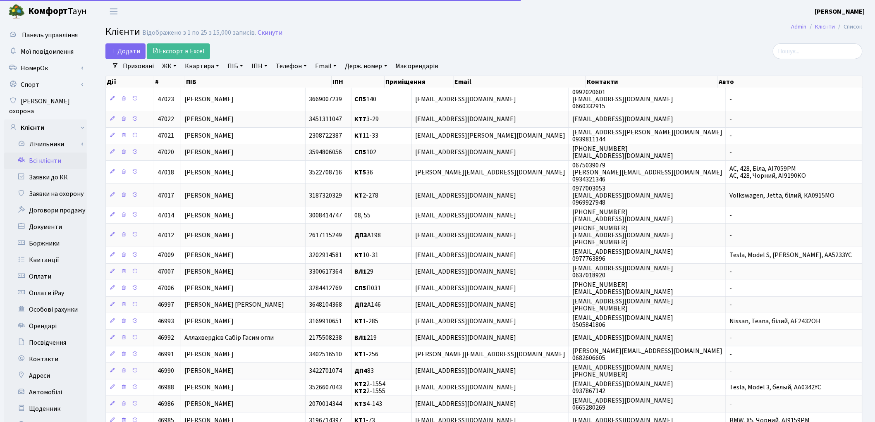
click at [195, 67] on link "Квартира" at bounding box center [202, 66] width 41 height 14
type input "п031"
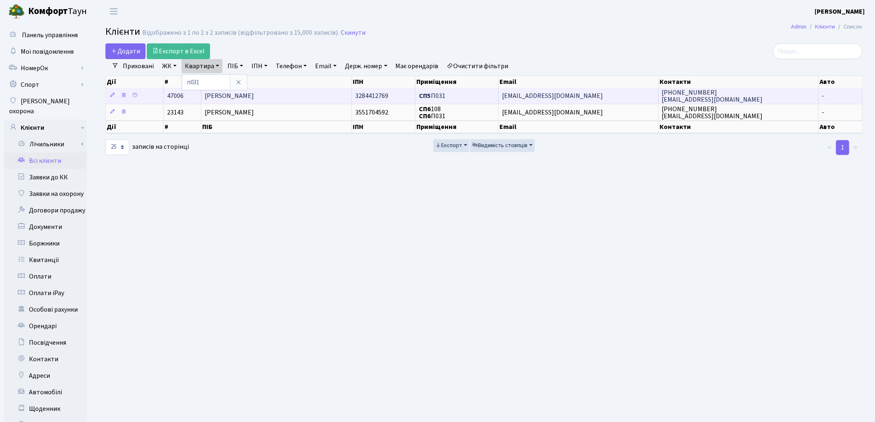
click at [210, 95] on span "[PERSON_NAME]" at bounding box center [229, 95] width 49 height 9
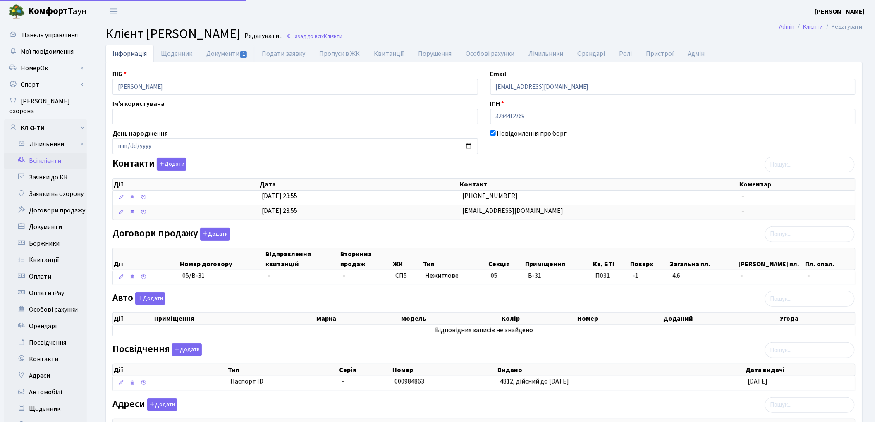
click at [209, 60] on link "Документи 1" at bounding box center [226, 53] width 55 height 17
select select "25"
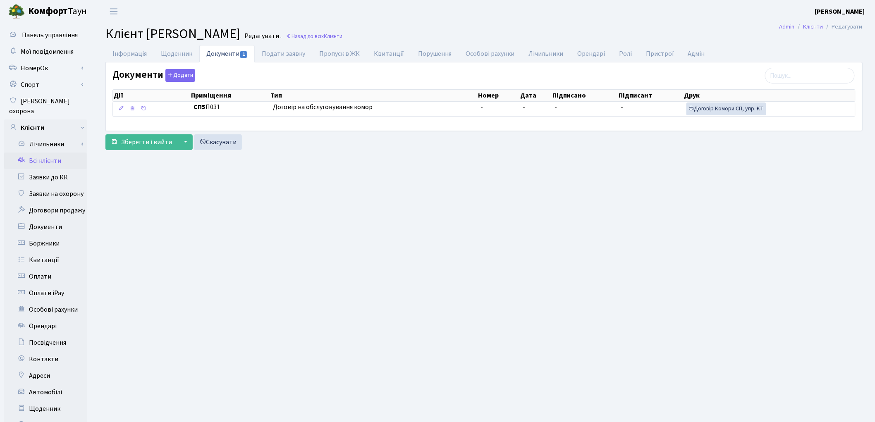
click at [44, 154] on link "Всі клієнти" at bounding box center [45, 161] width 83 height 17
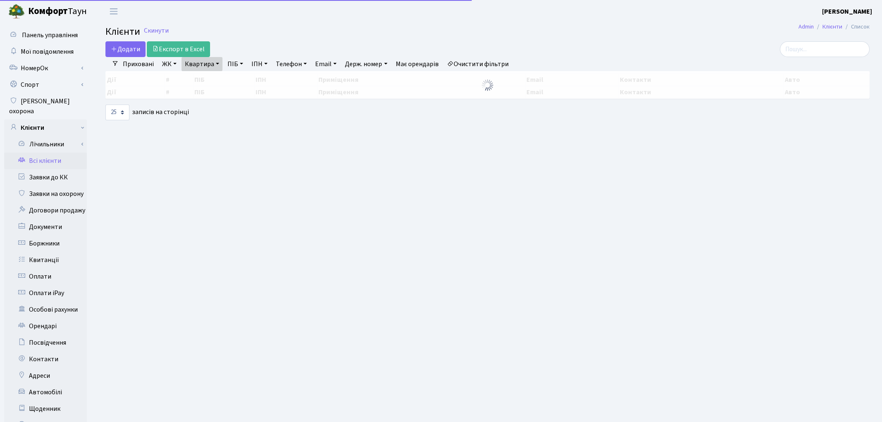
select select "25"
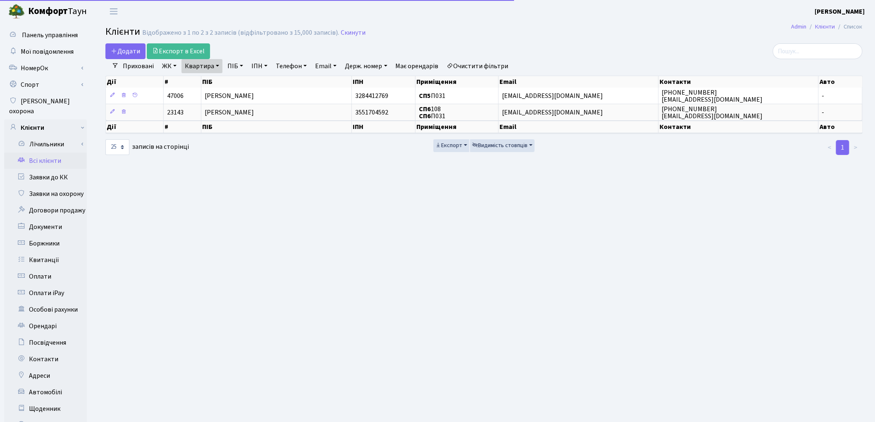
click at [199, 64] on link "Квартира" at bounding box center [202, 66] width 41 height 14
click at [207, 83] on input "п031" at bounding box center [206, 82] width 48 height 16
type input "п"
type input "138"
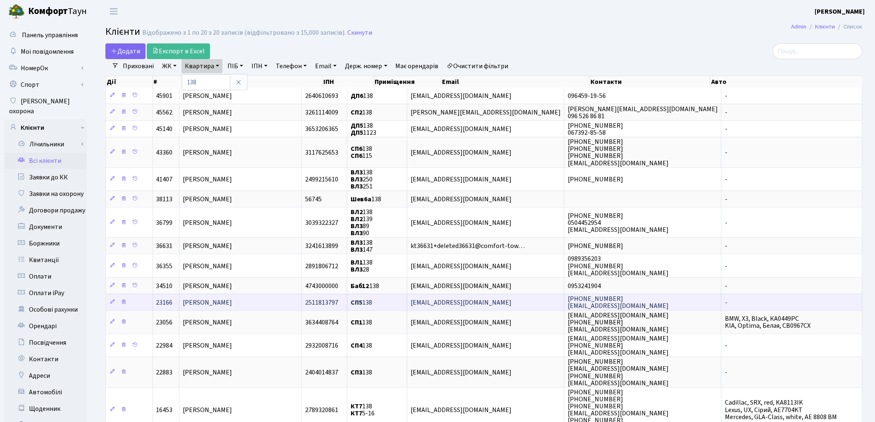
click at [230, 298] on span "Марчук Вадим Євгенійович" at bounding box center [207, 302] width 49 height 9
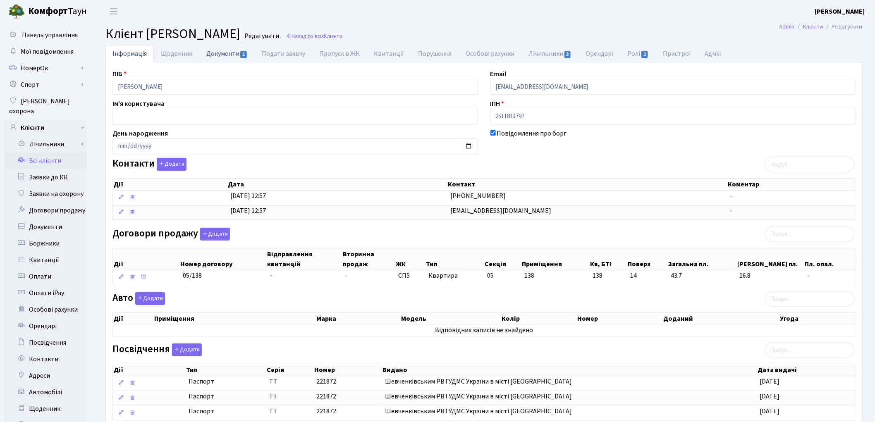
click at [223, 53] on link "Документи 1" at bounding box center [226, 53] width 55 height 17
select select "25"
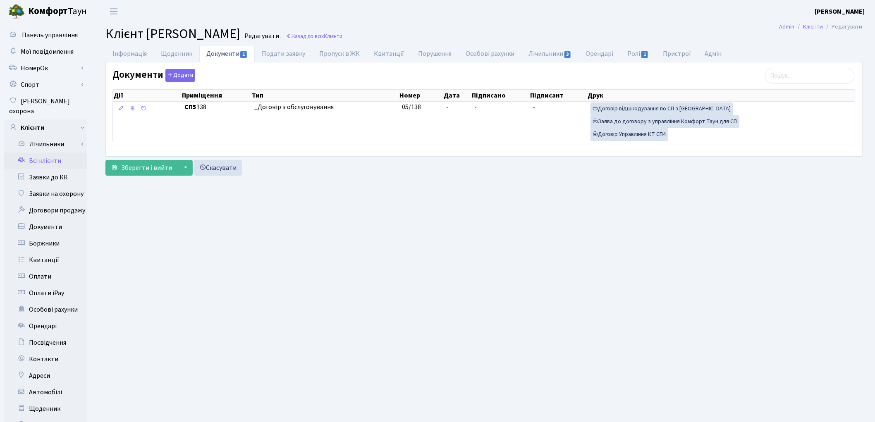
click at [51, 153] on link "Всі клієнти" at bounding box center [45, 161] width 83 height 17
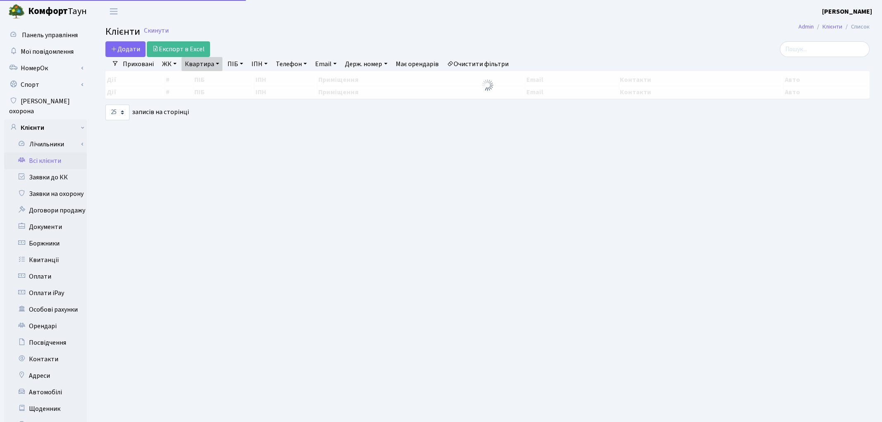
select select "25"
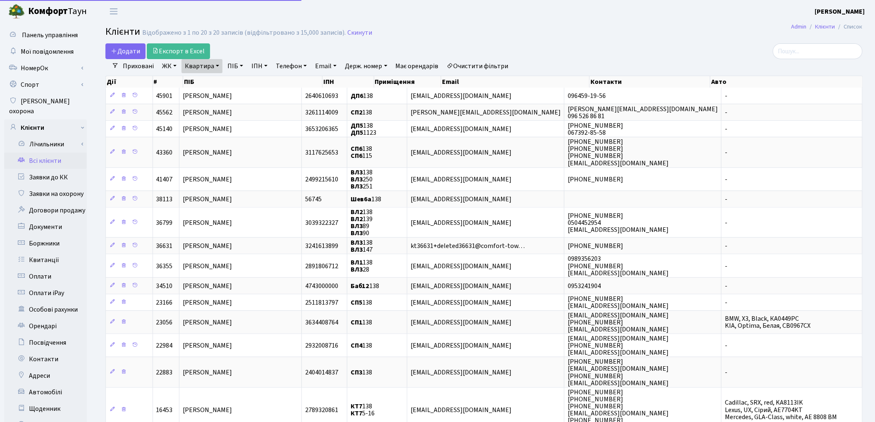
click at [189, 63] on link "Квартира" at bounding box center [202, 66] width 41 height 14
click at [201, 77] on input "138" at bounding box center [206, 82] width 48 height 16
type input "1"
type input "31"
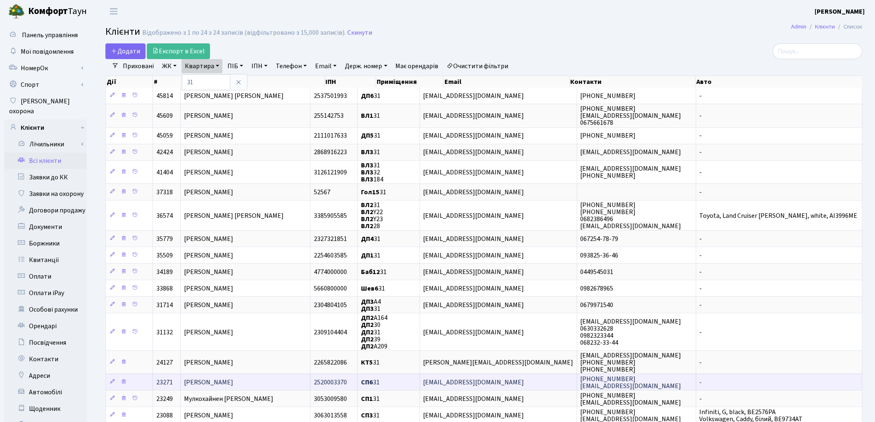
click at [233, 378] on span "[PERSON_NAME]" at bounding box center [208, 382] width 49 height 9
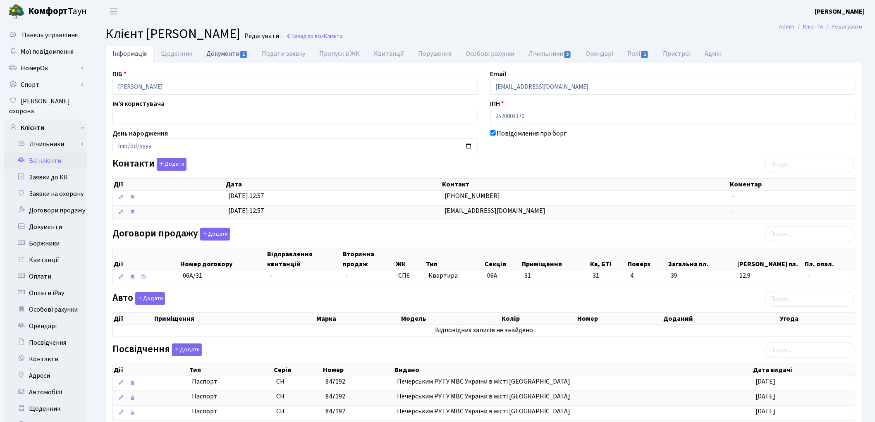
click at [229, 54] on link "Документи 1" at bounding box center [226, 53] width 55 height 17
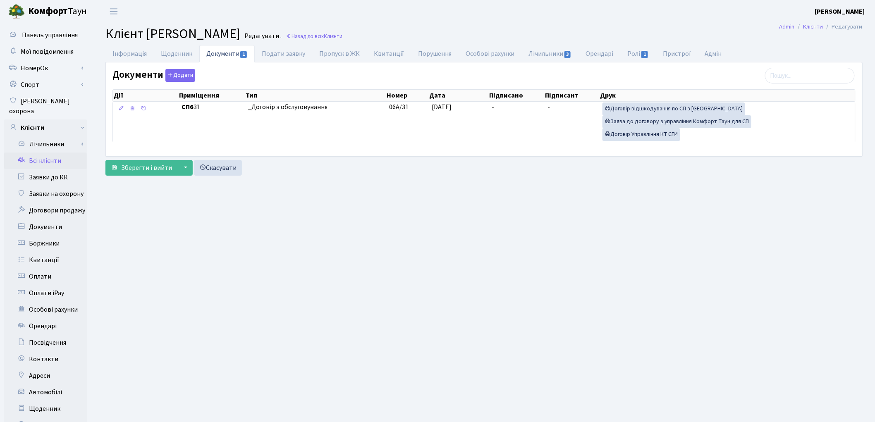
click at [41, 153] on link "Всі клієнти" at bounding box center [45, 161] width 83 height 17
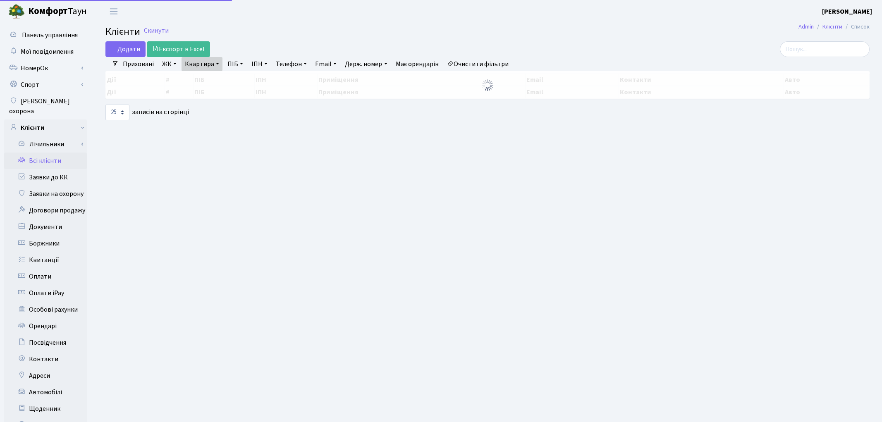
select select "25"
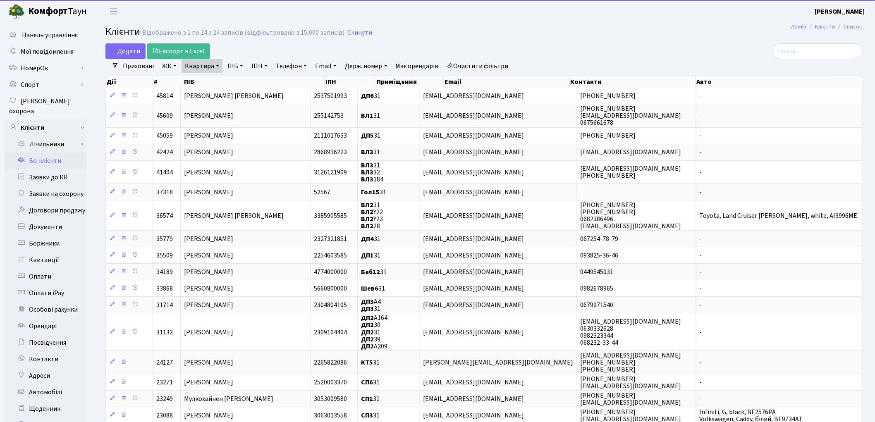
click at [189, 59] on link "Квартира" at bounding box center [202, 66] width 41 height 14
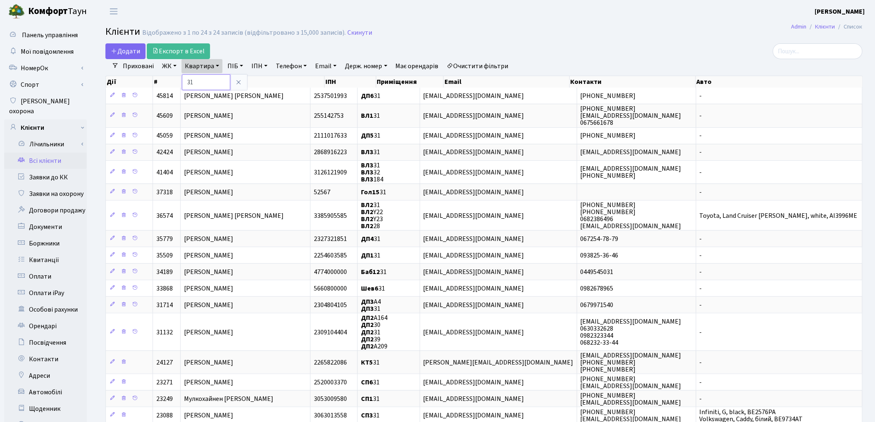
click at [206, 83] on input "31" at bounding box center [206, 82] width 48 height 16
type input "3"
type input "102"
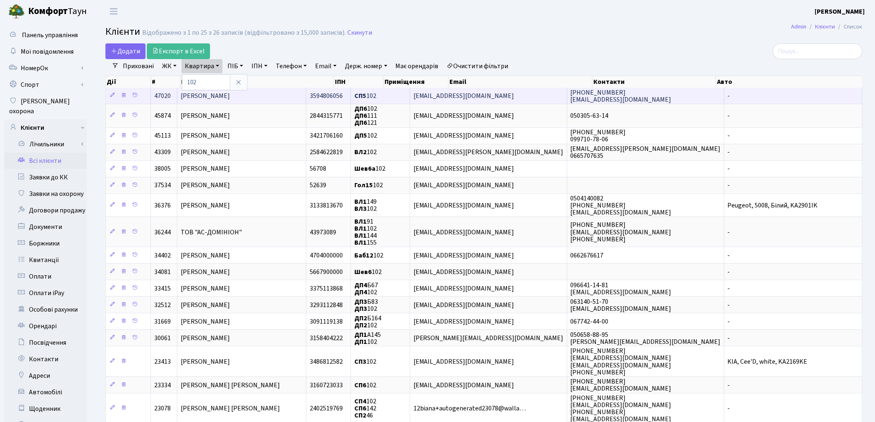
click at [220, 96] on span "Тимошенко Юрій Володимирович" at bounding box center [205, 95] width 49 height 9
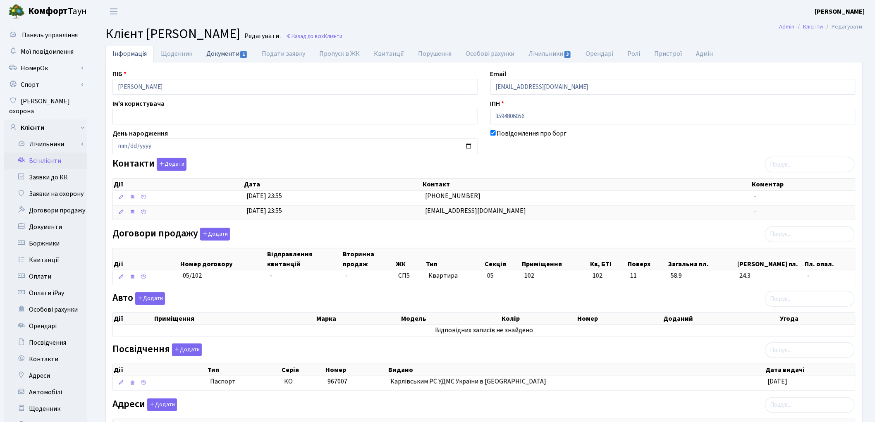
click at [225, 54] on link "Документи 1" at bounding box center [226, 53] width 55 height 17
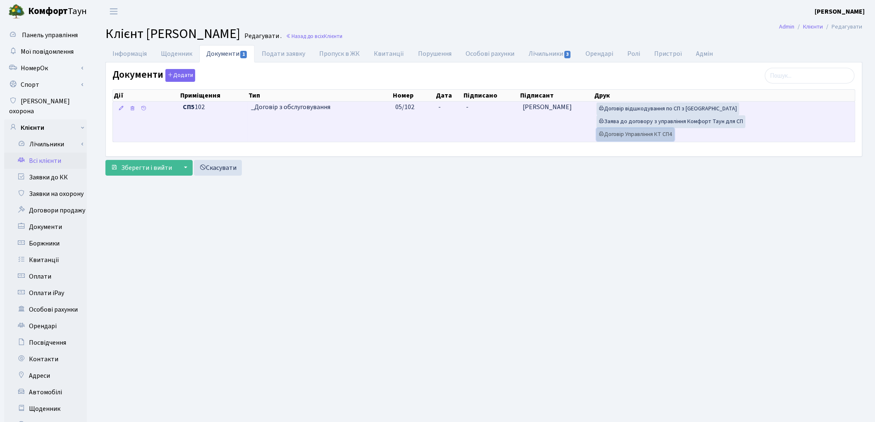
click at [626, 137] on link "Договір Управління КТ СП4" at bounding box center [636, 134] width 78 height 13
click at [659, 122] on link "Заява до договору з управління Комфорт Таун для СП" at bounding box center [671, 121] width 149 height 13
click at [657, 110] on link "Договір відшкодування по СП з Екві" at bounding box center [668, 109] width 143 height 13
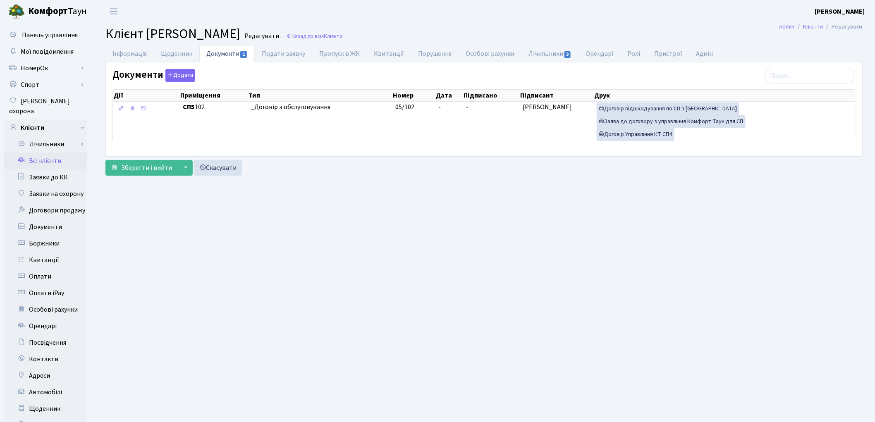
click at [47, 153] on link "Всі клієнти" at bounding box center [45, 161] width 83 height 17
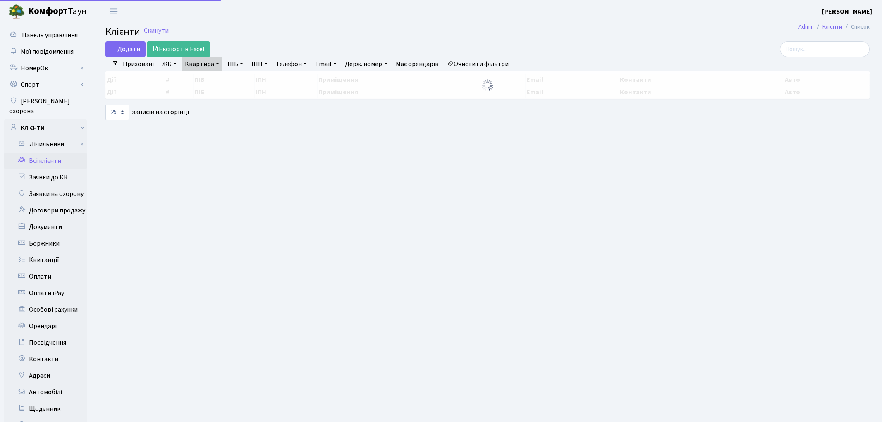
select select "25"
click at [193, 67] on link "Квартира" at bounding box center [202, 64] width 41 height 14
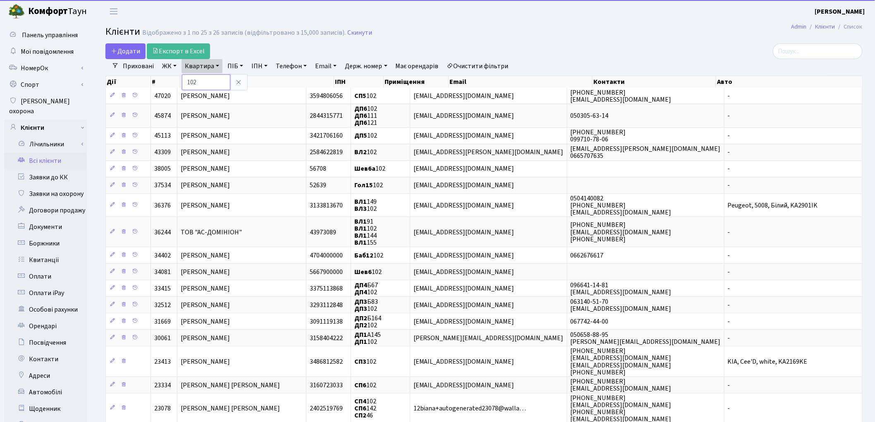
click at [205, 80] on input "102" at bounding box center [206, 82] width 48 height 16
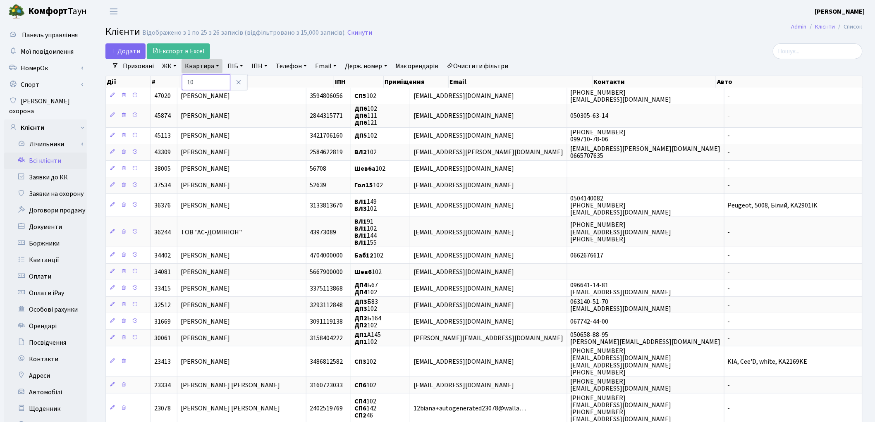
type input "1"
type input "303"
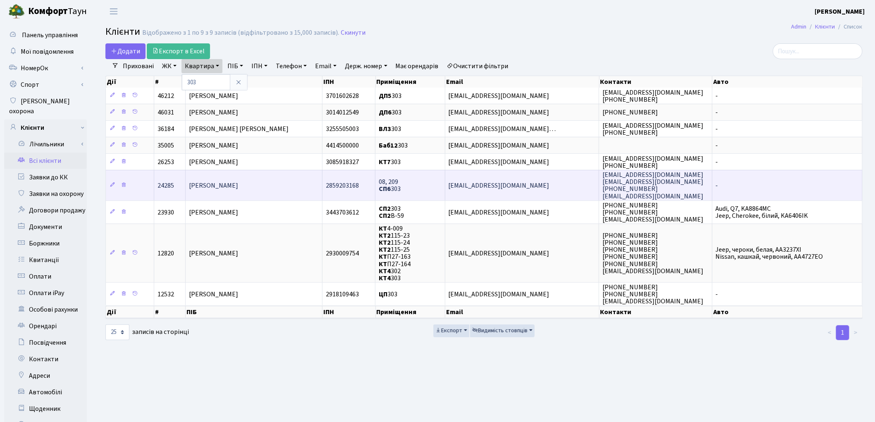
click at [238, 182] on span "[PERSON_NAME]" at bounding box center [213, 185] width 49 height 9
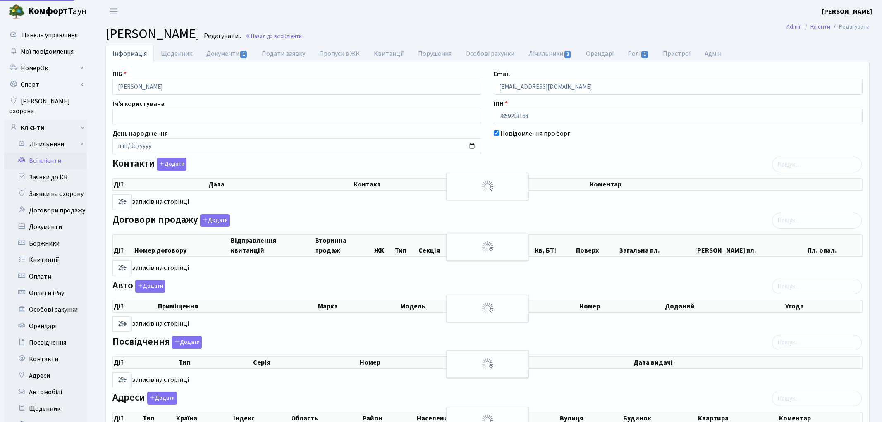
select select "25"
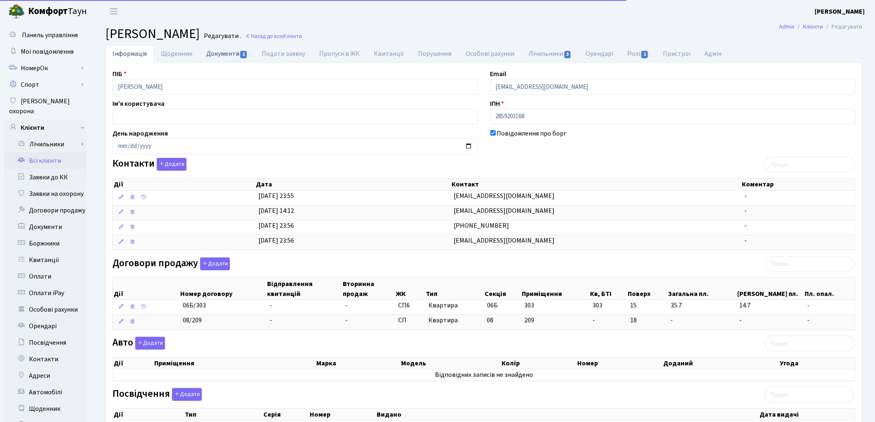
click at [220, 54] on link "Документи 1" at bounding box center [226, 53] width 55 height 17
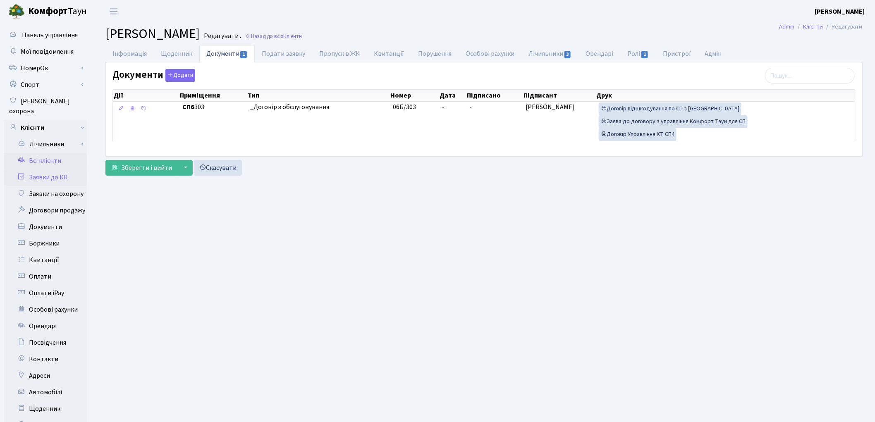
click at [65, 169] on link "Заявки до КК" at bounding box center [45, 177] width 83 height 17
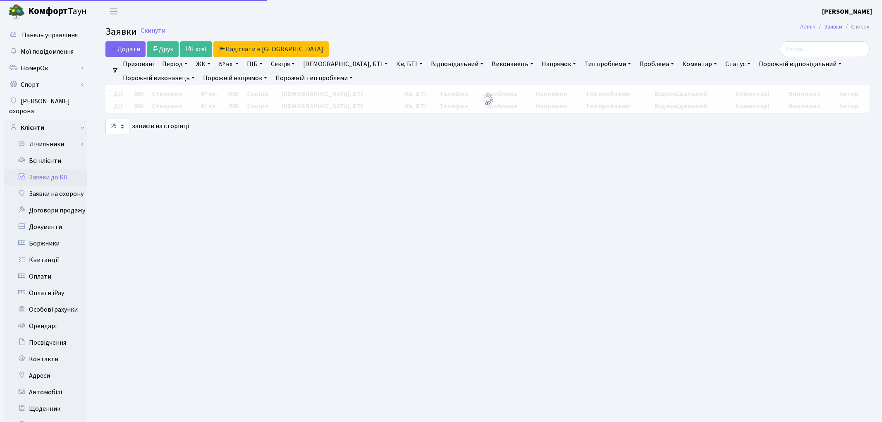
select select "25"
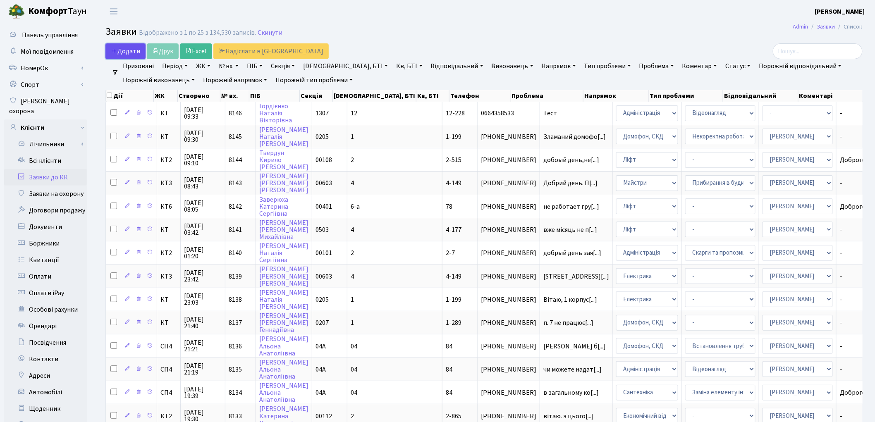
click at [122, 51] on span "Додати" at bounding box center [125, 51] width 29 height 9
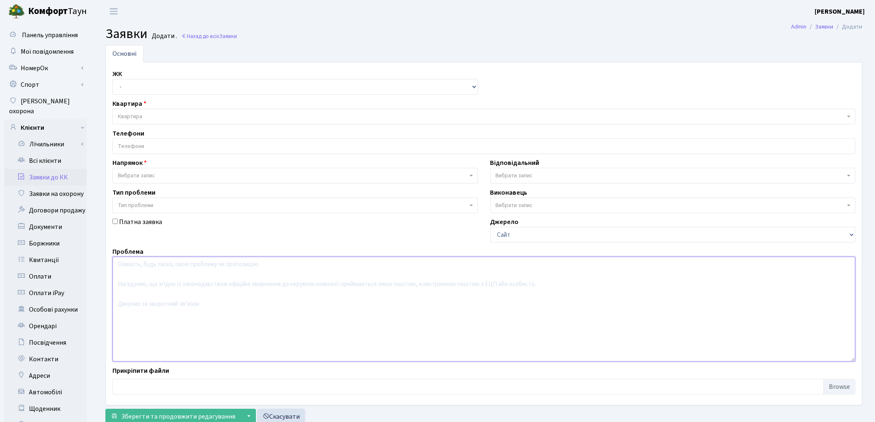
click at [187, 271] on textarea at bounding box center [484, 309] width 743 height 105
click at [43, 153] on link "Всі клієнти" at bounding box center [45, 161] width 83 height 17
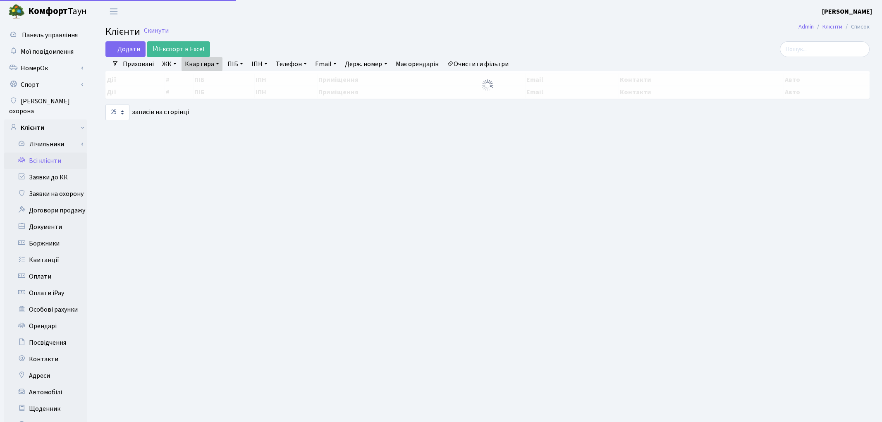
select select "25"
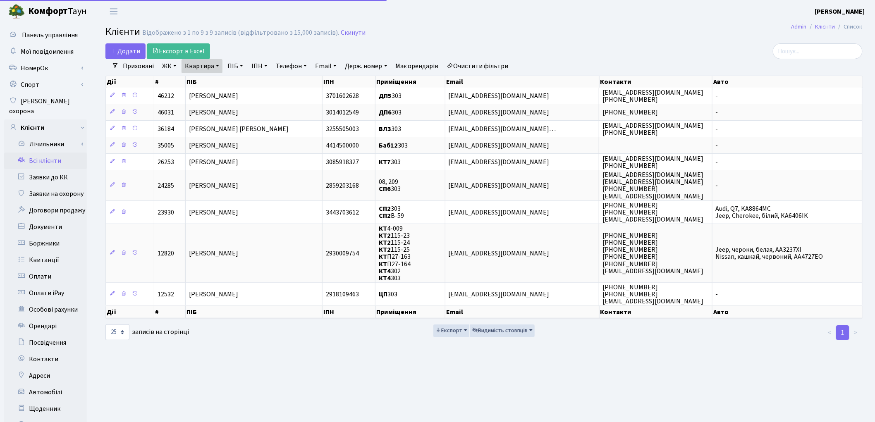
click at [205, 68] on link "Квартира" at bounding box center [202, 66] width 41 height 14
click at [211, 79] on input "303" at bounding box center [206, 82] width 48 height 16
type input "3"
type input "102"
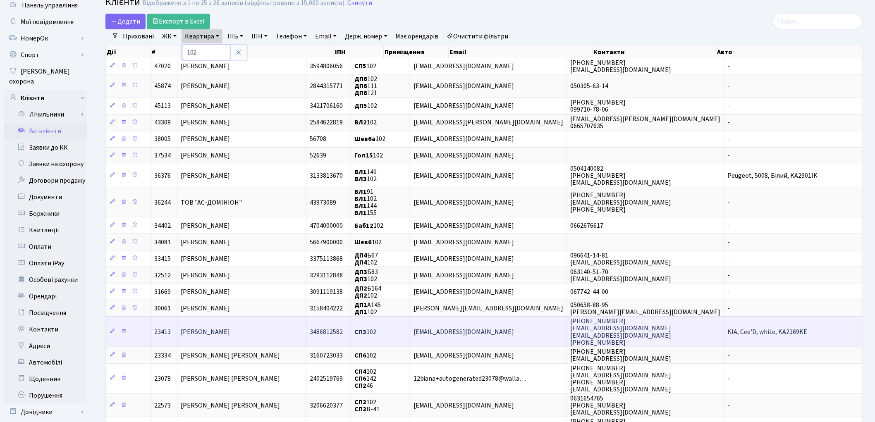
scroll to position [46, 0]
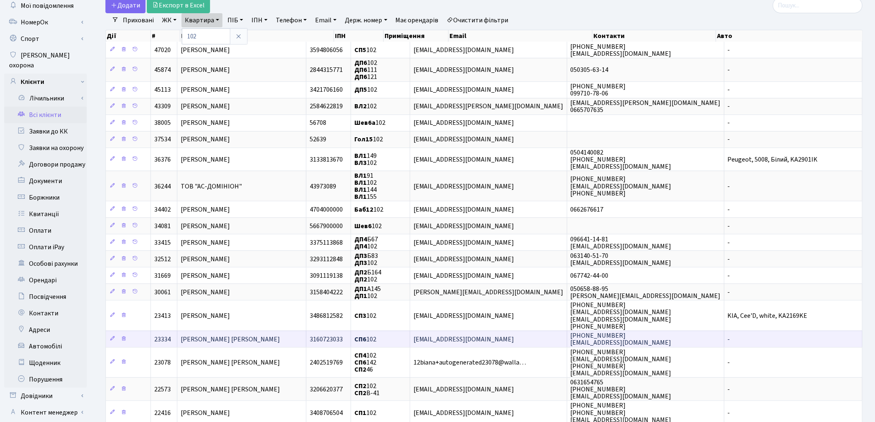
click at [232, 335] on span "[PERSON_NAME] [PERSON_NAME]" at bounding box center [231, 339] width 100 height 9
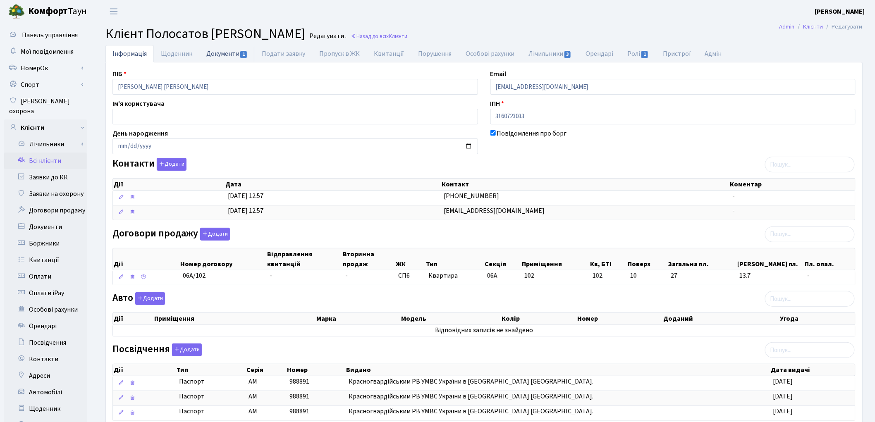
click at [221, 49] on link "Документи 1" at bounding box center [226, 53] width 55 height 17
select select "25"
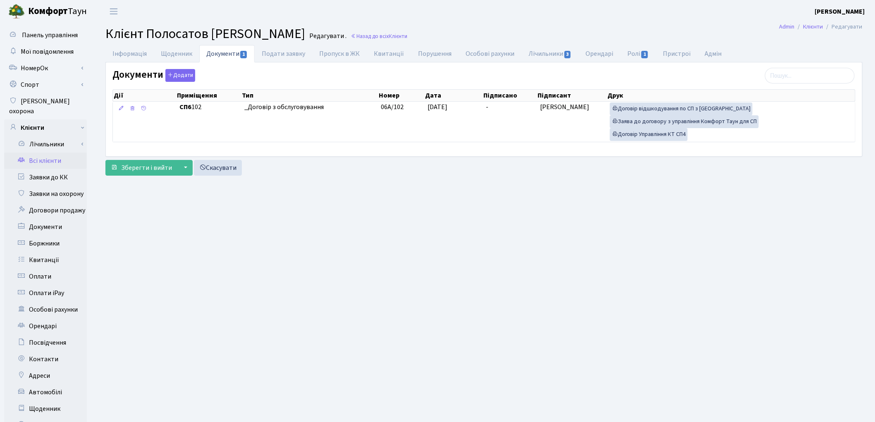
click at [46, 153] on link "Всі клієнти" at bounding box center [45, 161] width 83 height 17
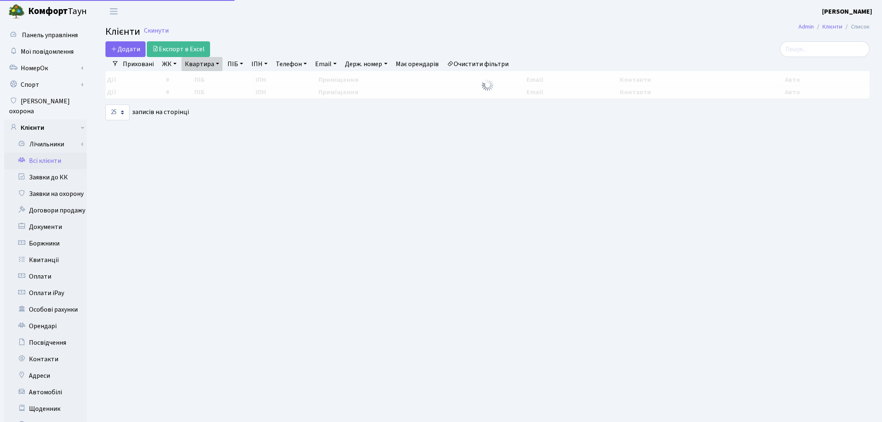
select select "25"
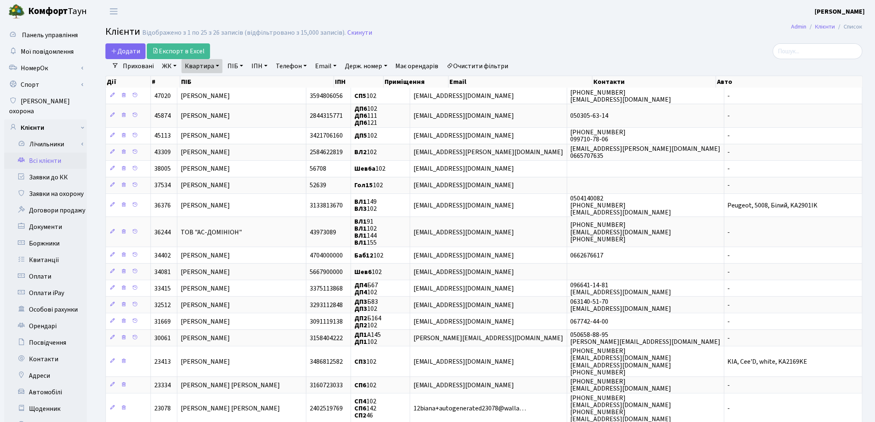
click at [482, 65] on link "Очистити фільтри" at bounding box center [478, 66] width 68 height 14
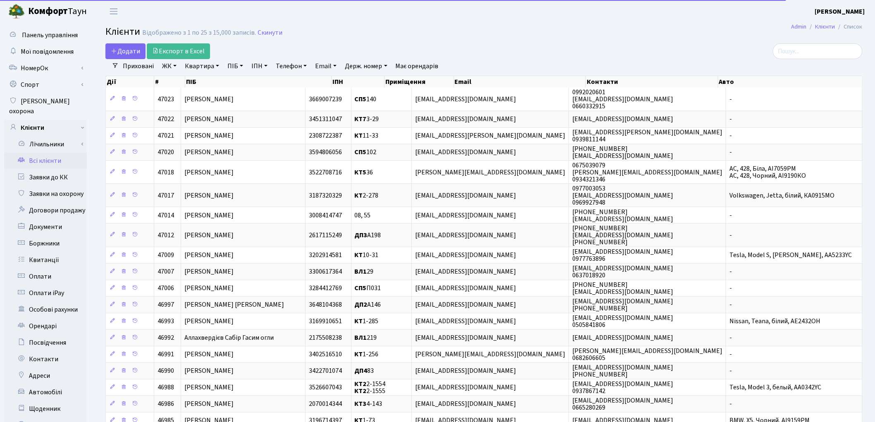
click at [235, 67] on link "ПІБ" at bounding box center [235, 66] width 22 height 14
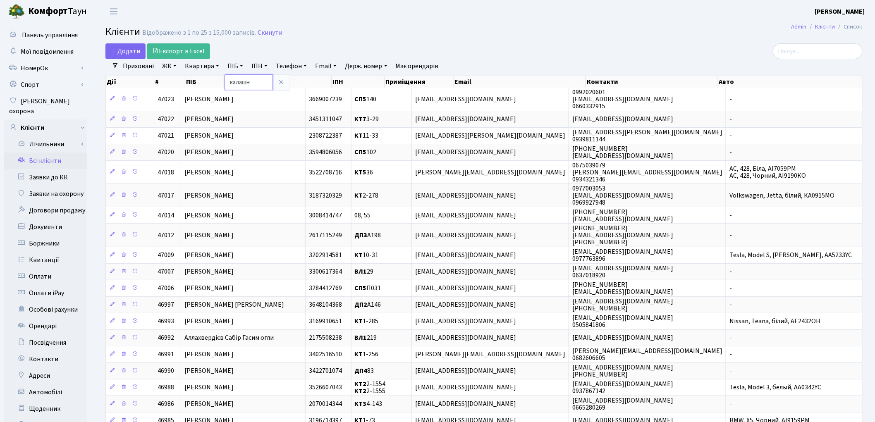
type input "калашн"
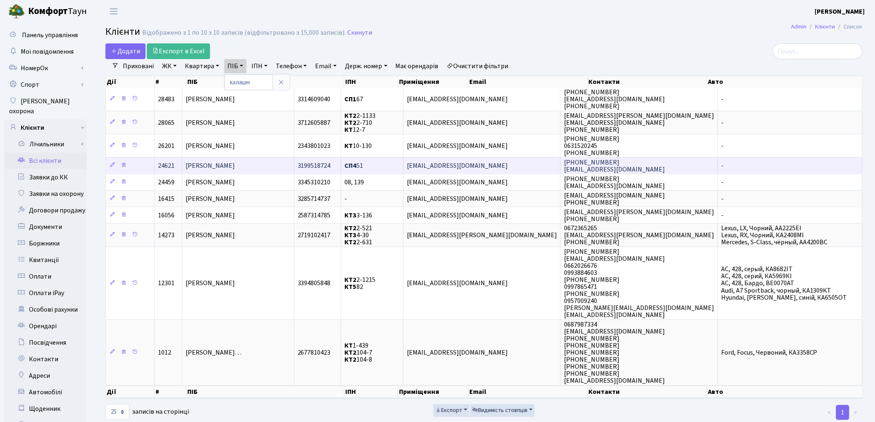
click at [235, 162] on span "[PERSON_NAME]" at bounding box center [210, 165] width 49 height 9
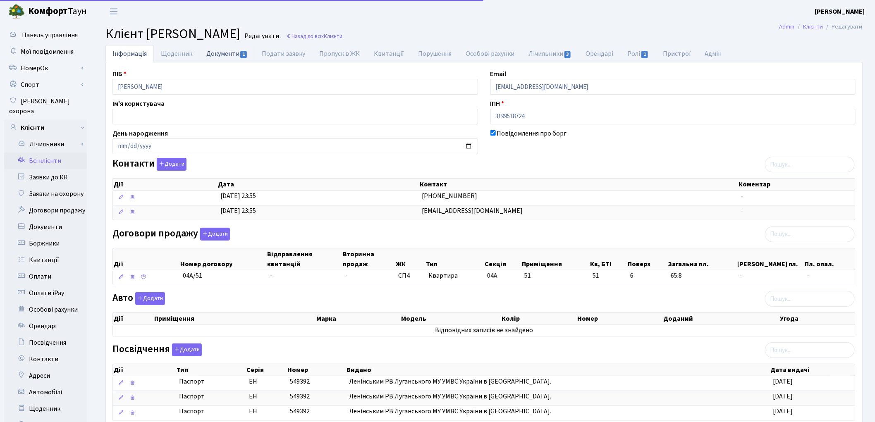
click at [226, 58] on link "Документи 1" at bounding box center [226, 53] width 55 height 17
select select "25"
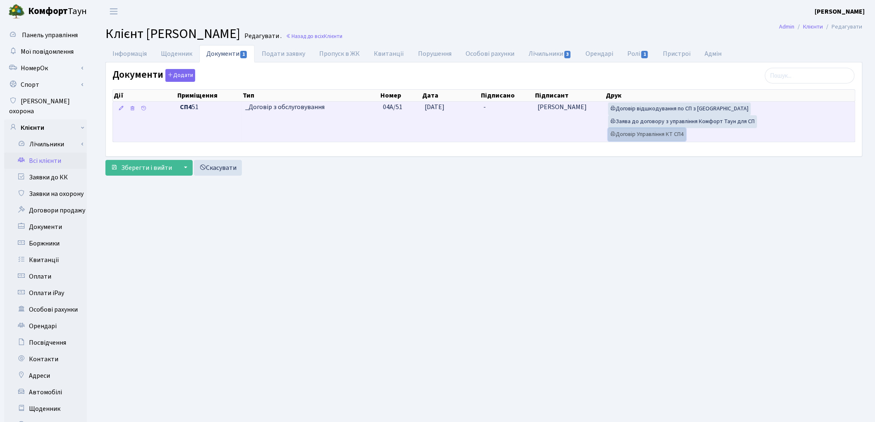
click at [650, 136] on link "Договір Управління КТ СП4" at bounding box center [648, 134] width 78 height 13
click at [679, 122] on link "Заява до договору з управління Комфорт Таун для СП" at bounding box center [683, 121] width 149 height 13
click at [671, 108] on link "Договір відшкодування по СП з [GEOGRAPHIC_DATA]" at bounding box center [680, 109] width 143 height 13
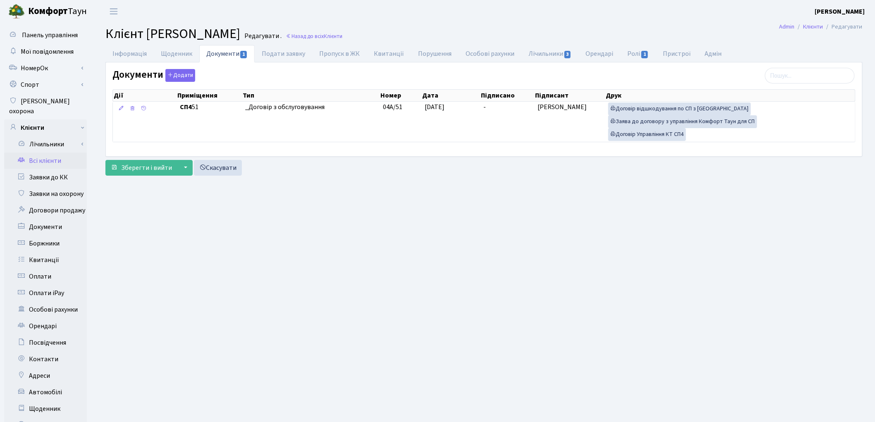
click at [35, 156] on link "Всі клієнти" at bounding box center [45, 161] width 83 height 17
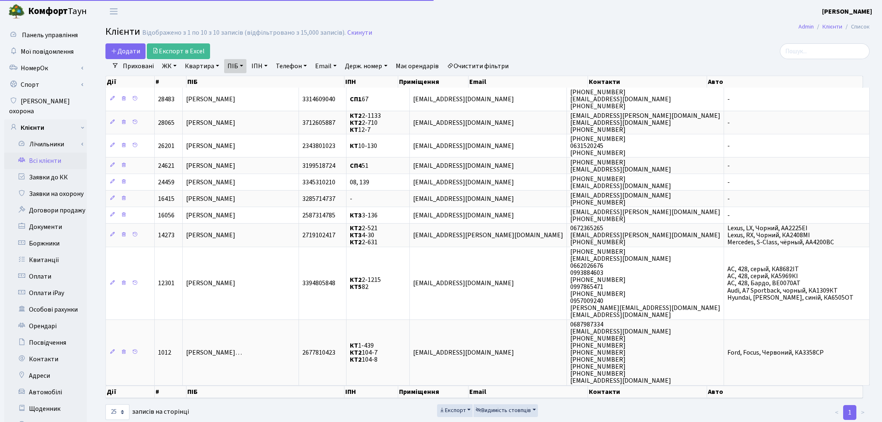
select select "25"
click at [205, 60] on link "Квартира" at bounding box center [202, 66] width 41 height 14
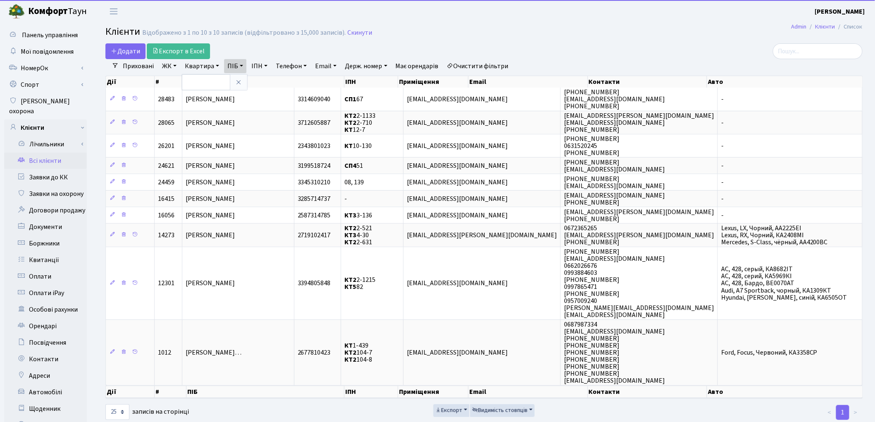
click at [487, 64] on link "Очистити фільтри" at bounding box center [478, 66] width 68 height 14
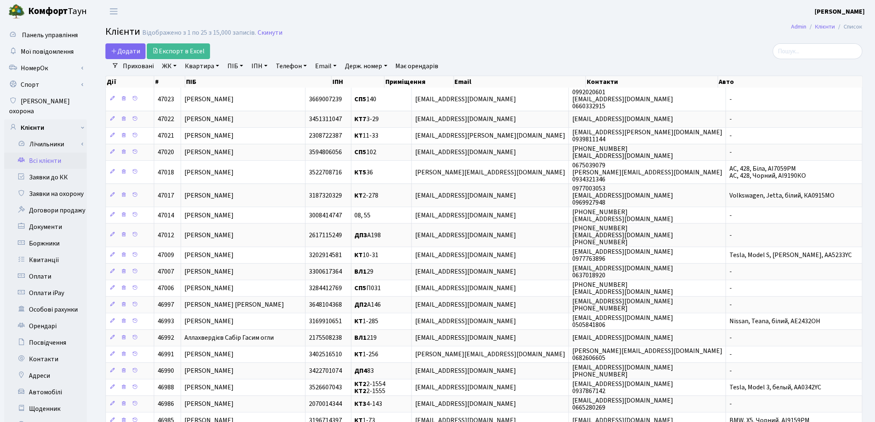
click at [203, 65] on link "Квартира" at bounding box center [202, 66] width 41 height 14
type input "75"
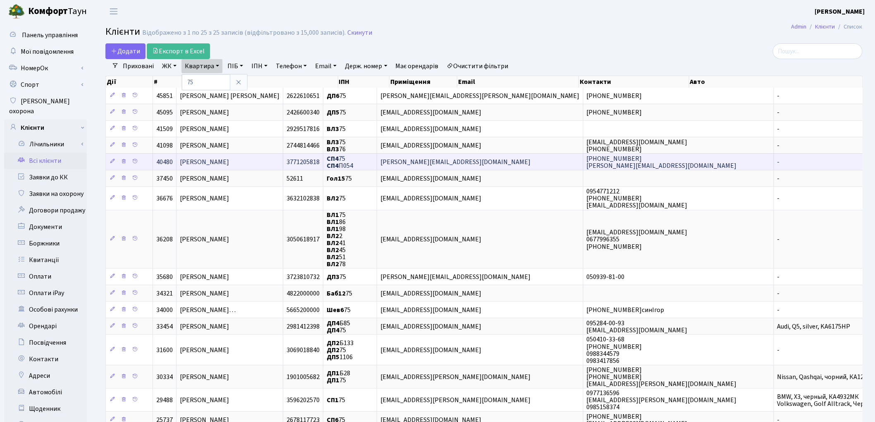
click at [222, 162] on span "Рудий Петро Андрійович" at bounding box center [204, 162] width 49 height 9
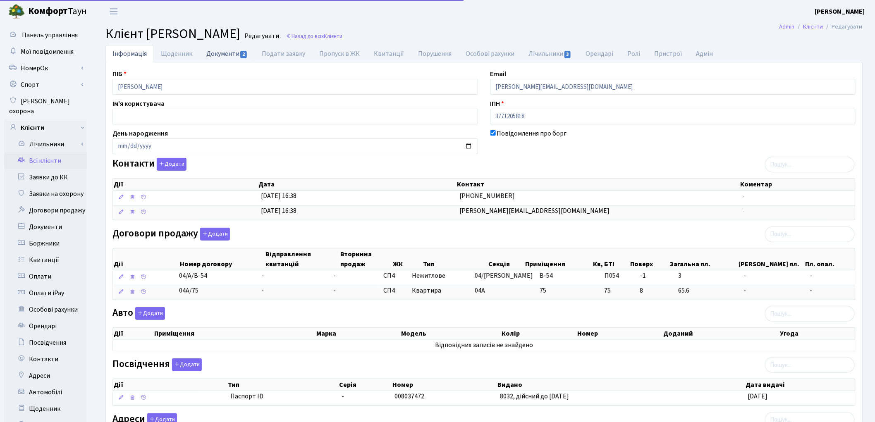
click at [217, 52] on link "Документи 2" at bounding box center [226, 53] width 55 height 17
select select "25"
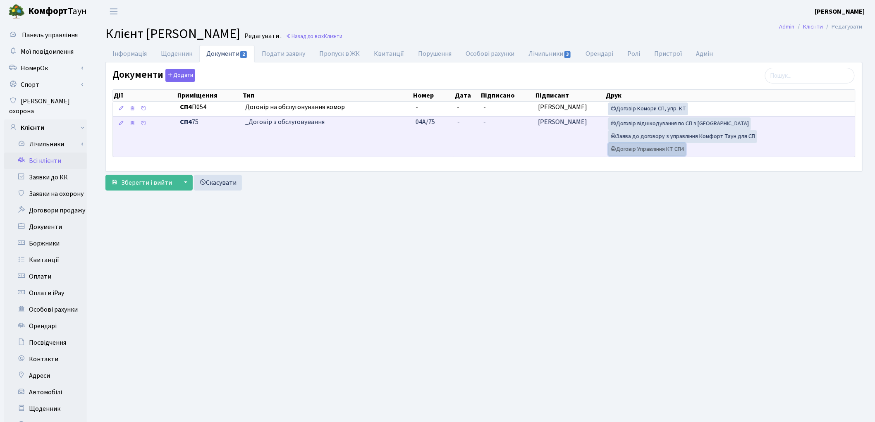
click at [651, 151] on link "Договір Управління КТ СП4" at bounding box center [648, 149] width 78 height 13
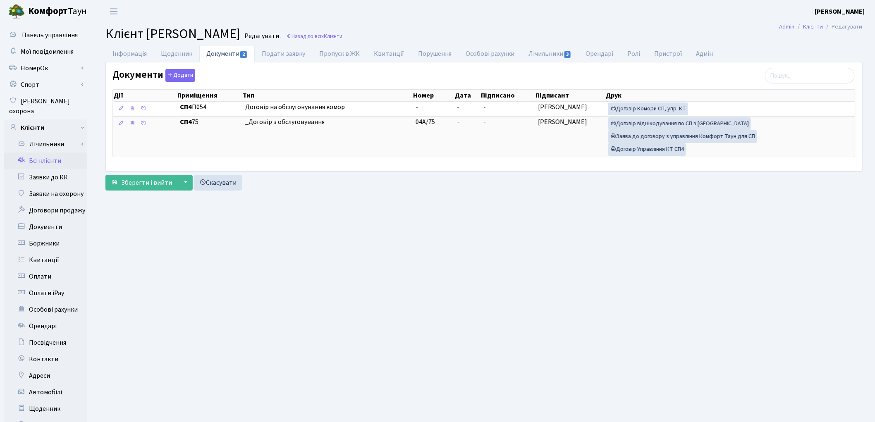
click at [50, 153] on link "Всі клієнти" at bounding box center [45, 161] width 83 height 17
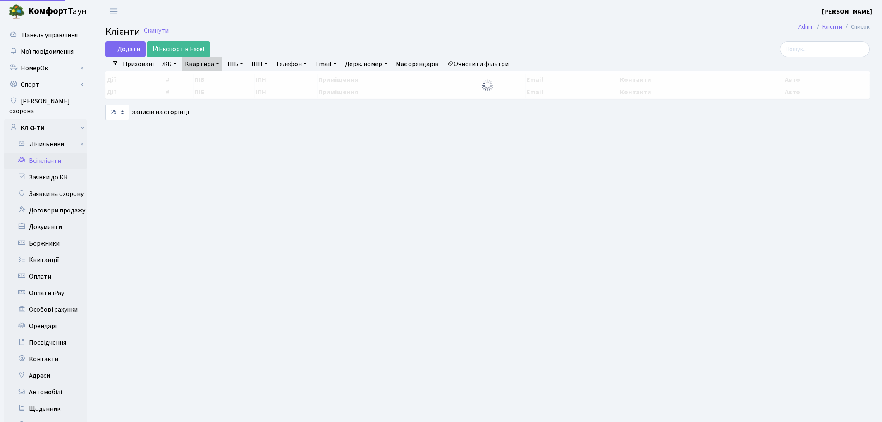
select select "25"
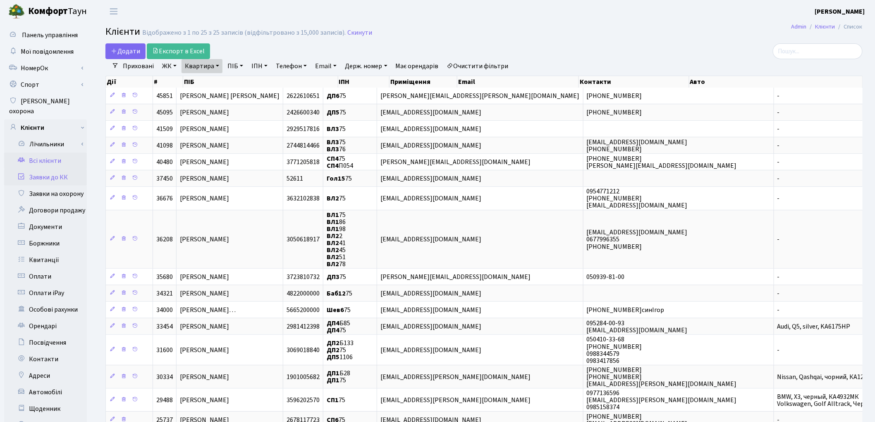
click at [52, 169] on link "Заявки до КК" at bounding box center [45, 177] width 83 height 17
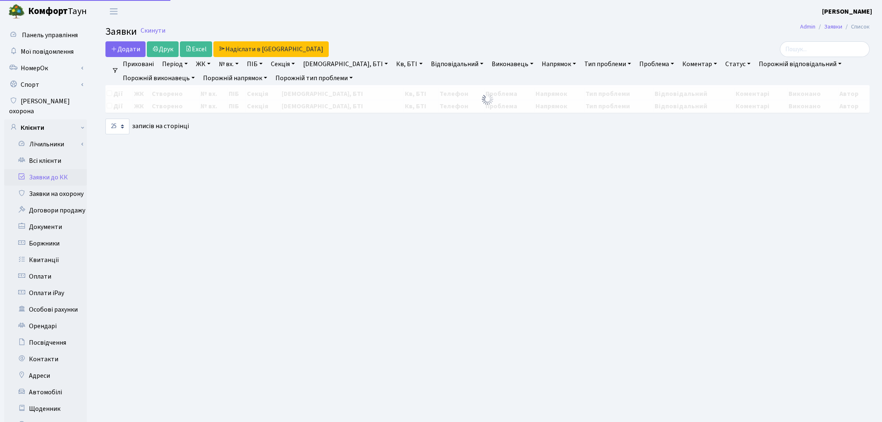
select select "25"
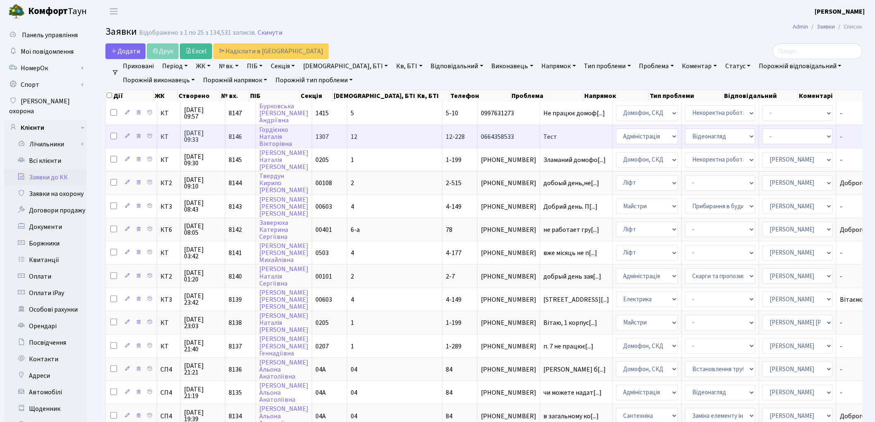
click at [478, 142] on td "0664358533" at bounding box center [509, 136] width 62 height 23
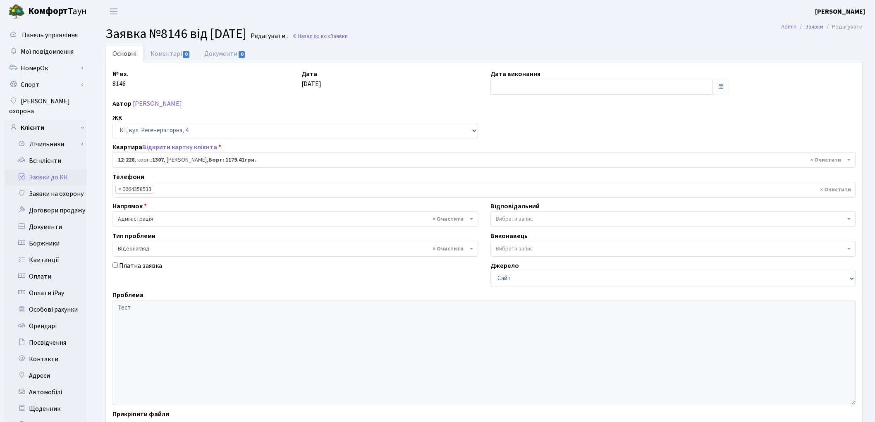
select select "7335"
select select "45"
click at [50, 153] on link "Всі клієнти" at bounding box center [45, 161] width 83 height 17
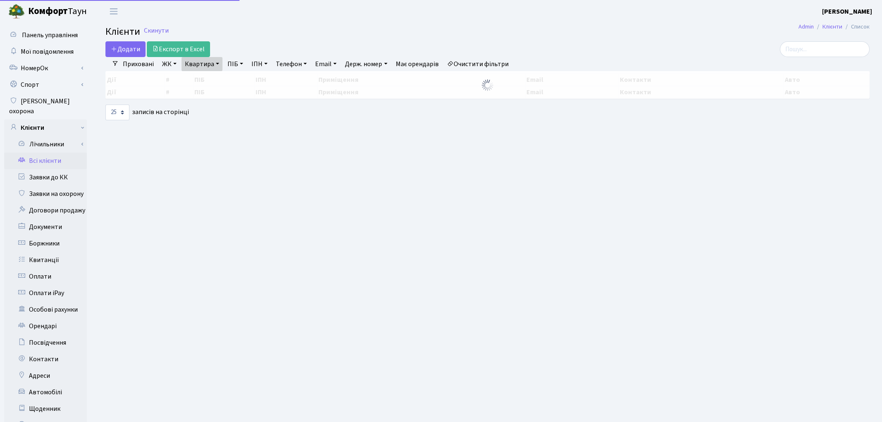
select select "25"
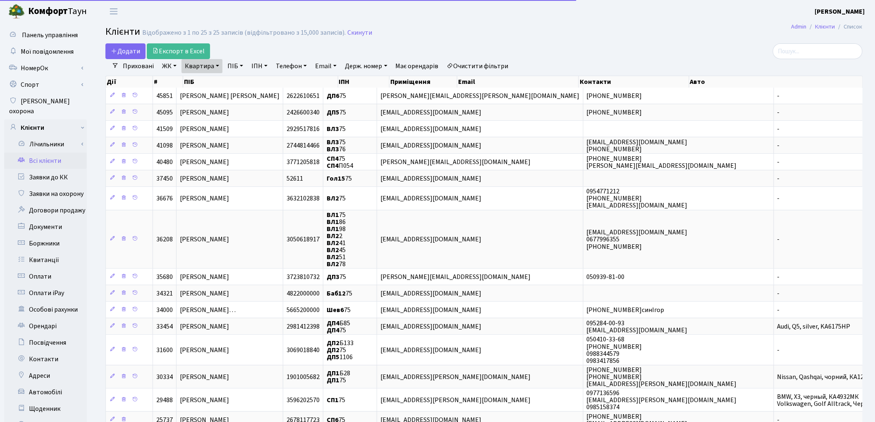
click at [486, 67] on link "Очистити фільтри" at bounding box center [478, 66] width 68 height 14
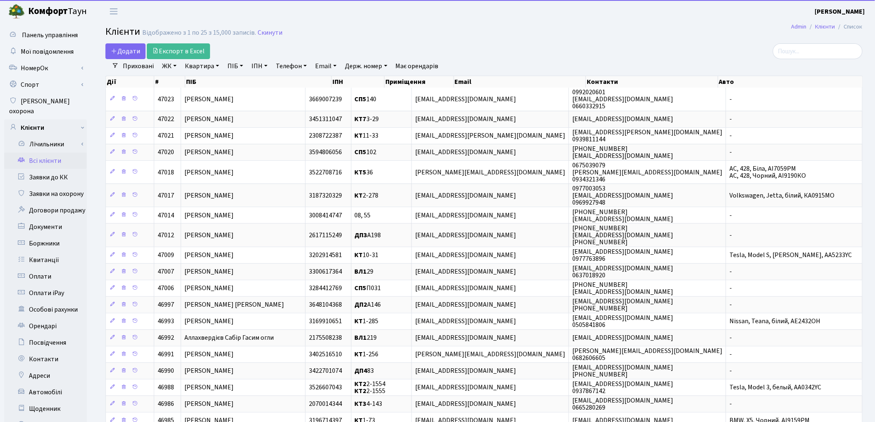
click at [232, 69] on link "ПІБ" at bounding box center [235, 66] width 22 height 14
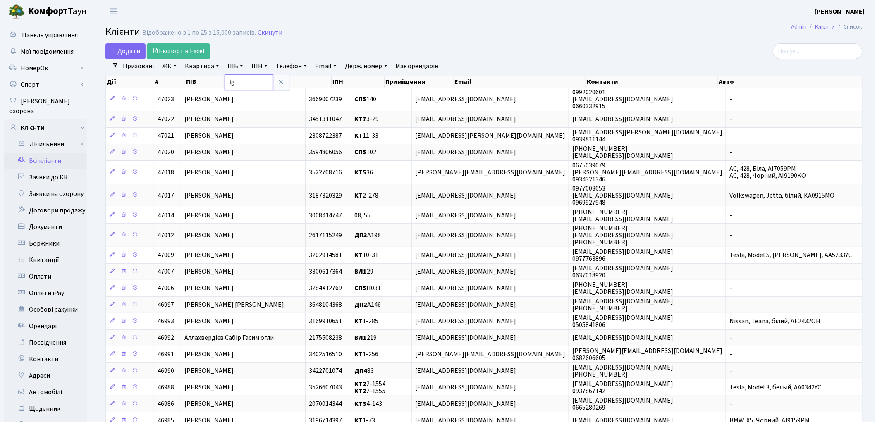
type input "i"
type input "шпак"
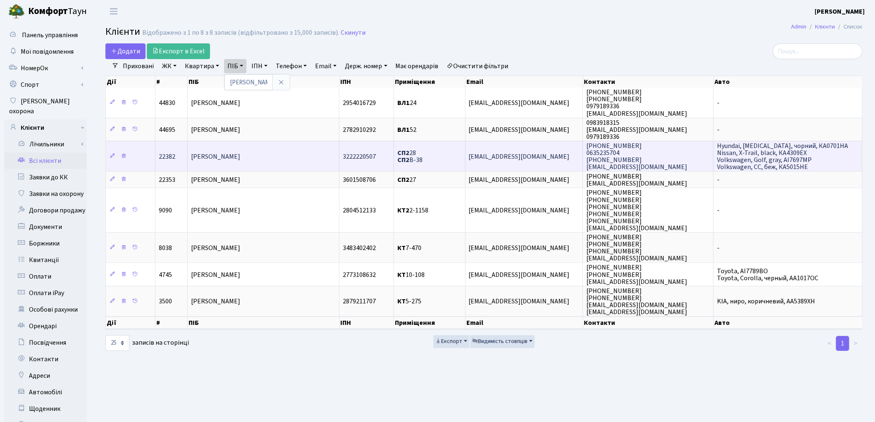
click at [240, 154] on span "Шпак Марта Василівна" at bounding box center [215, 156] width 49 height 9
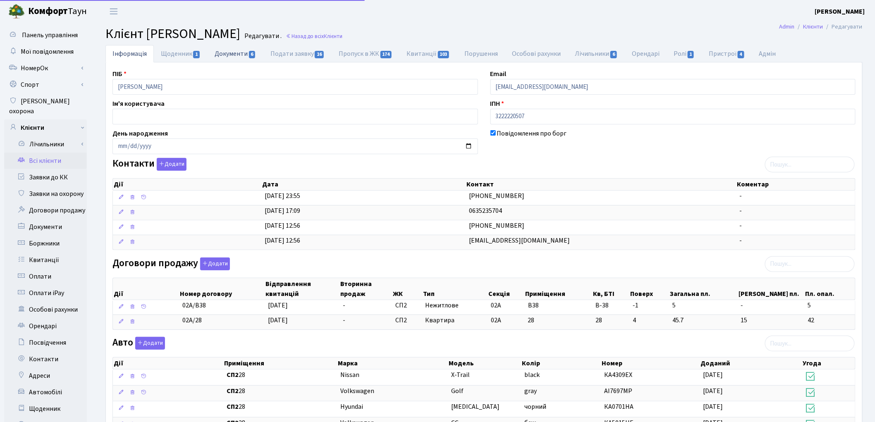
click at [234, 60] on link "Документи 6" at bounding box center [235, 53] width 55 height 17
select select "25"
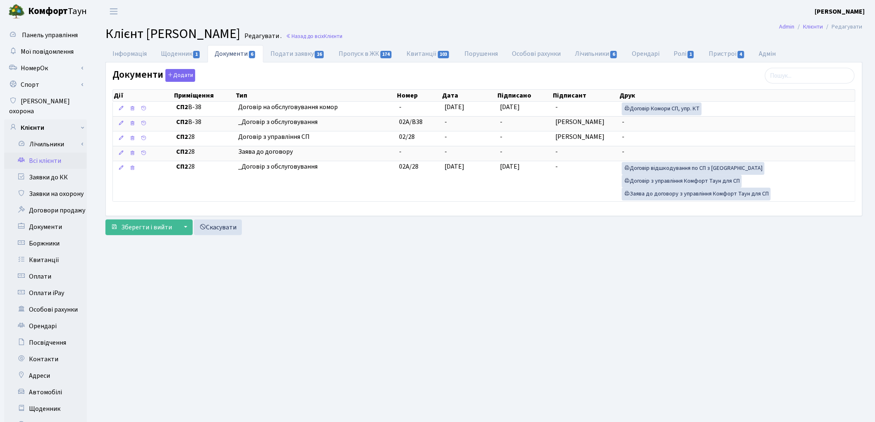
click at [39, 153] on link "Всі клієнти" at bounding box center [45, 161] width 83 height 17
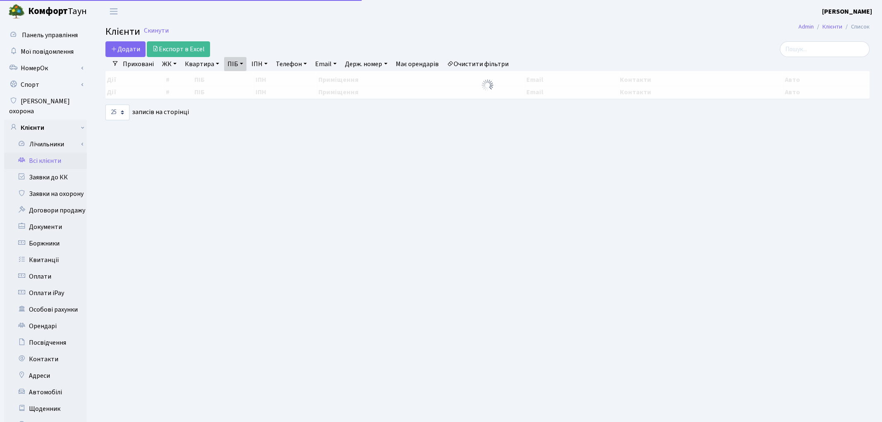
select select "25"
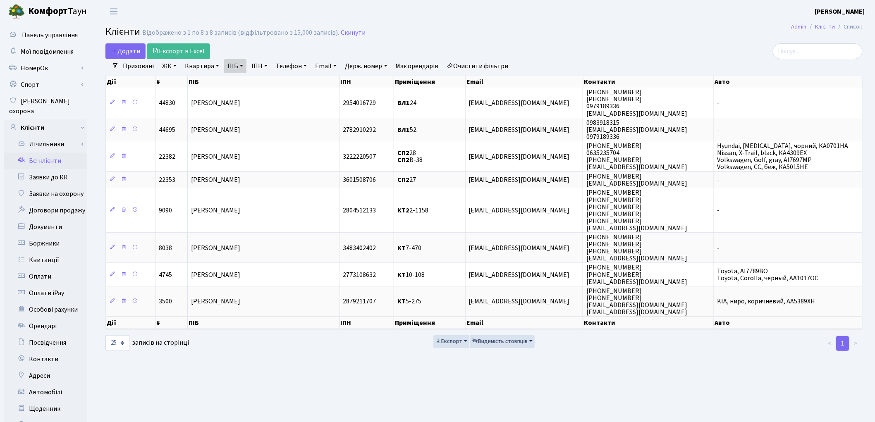
click at [491, 66] on link "Очистити фільтри" at bounding box center [478, 66] width 68 height 14
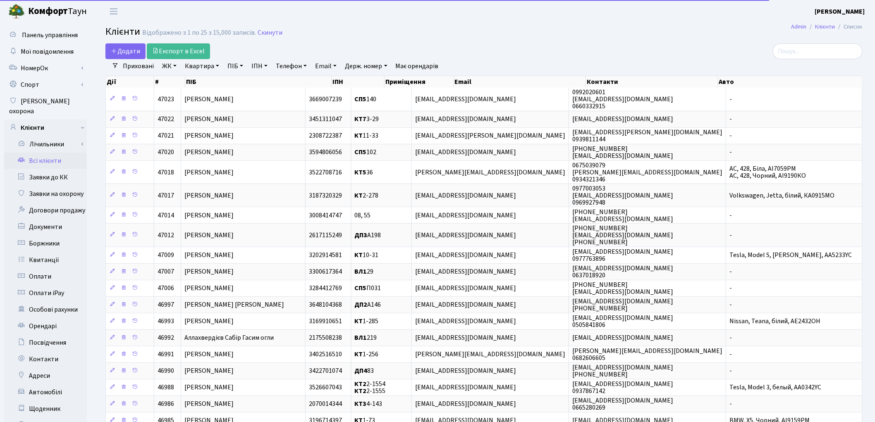
click at [199, 68] on link "Квартира" at bounding box center [202, 66] width 41 height 14
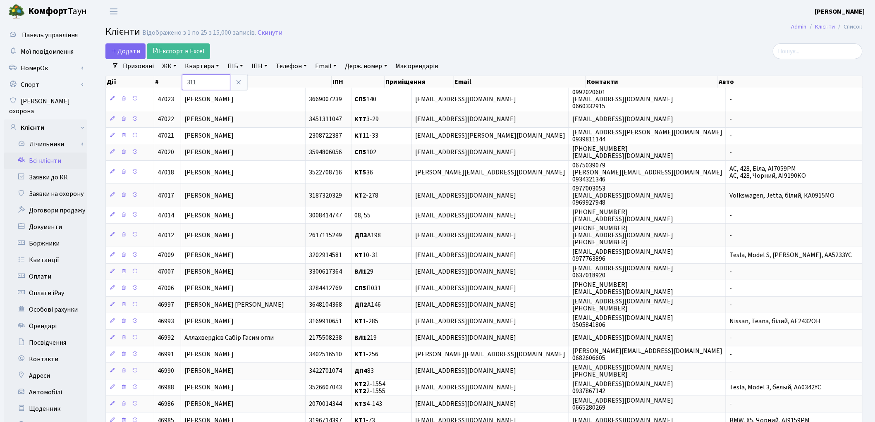
type input "311"
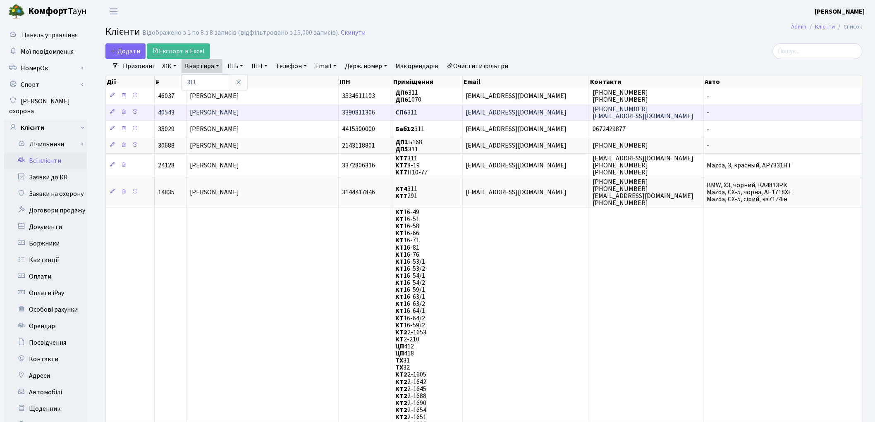
click at [237, 110] on span "Островська Ірина Олегівна" at bounding box center [214, 112] width 49 height 9
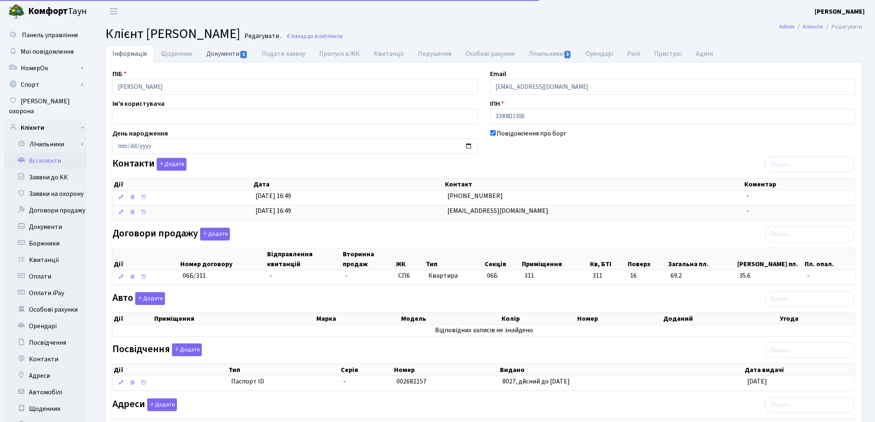
click at [220, 56] on link "Документи 1" at bounding box center [226, 53] width 55 height 17
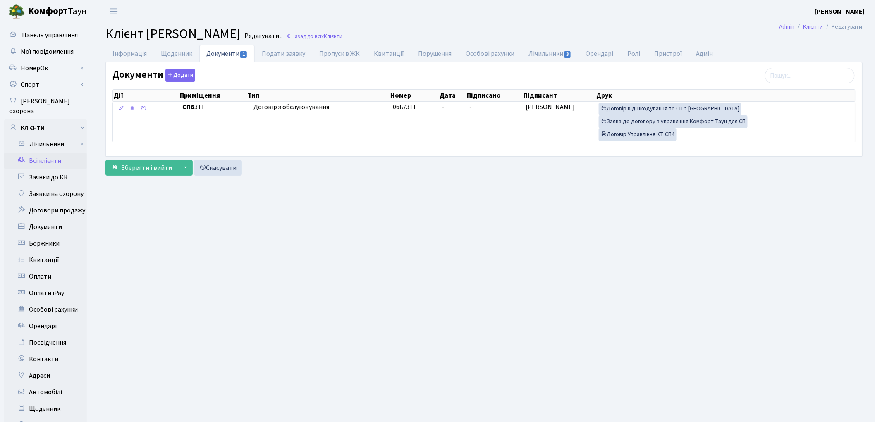
click at [41, 153] on link "Всі клієнти" at bounding box center [45, 161] width 83 height 17
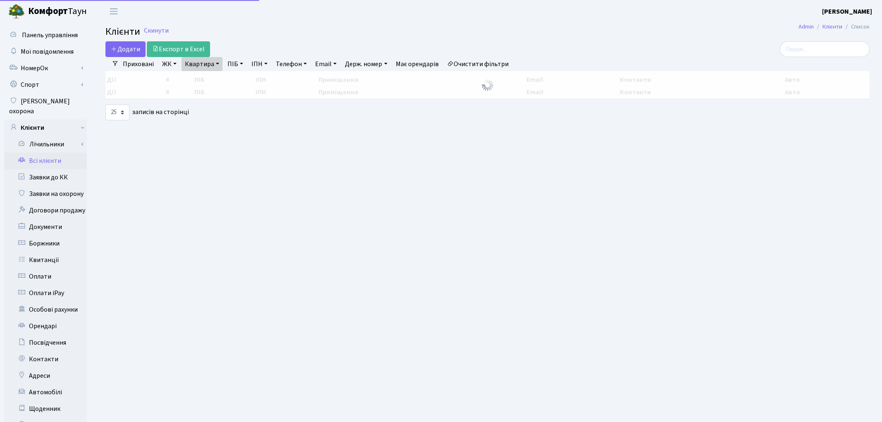
select select "25"
click at [203, 66] on link "Квартира" at bounding box center [202, 64] width 41 height 14
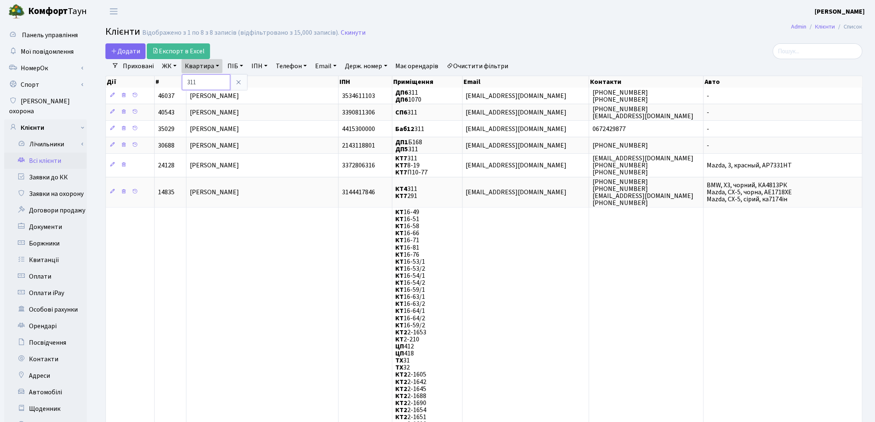
click at [206, 79] on input "311" at bounding box center [206, 82] width 48 height 16
type input "3"
type input "159"
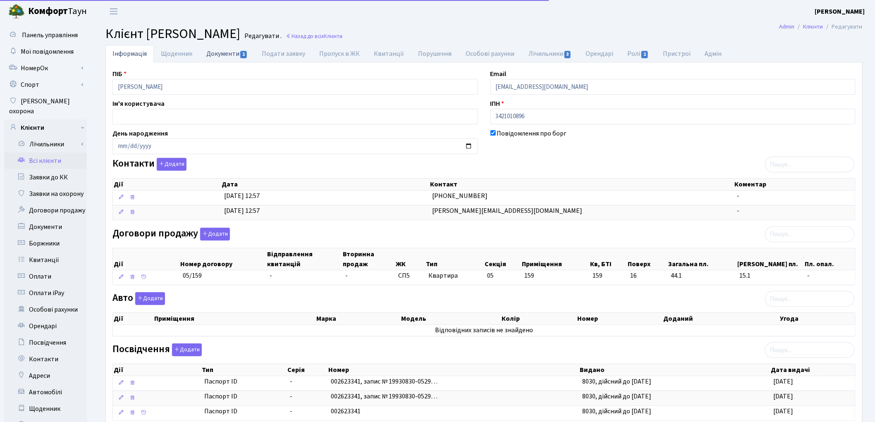
click at [221, 53] on link "Документи 1" at bounding box center [226, 53] width 55 height 17
select select "25"
